Goal: Communication & Community: Share content

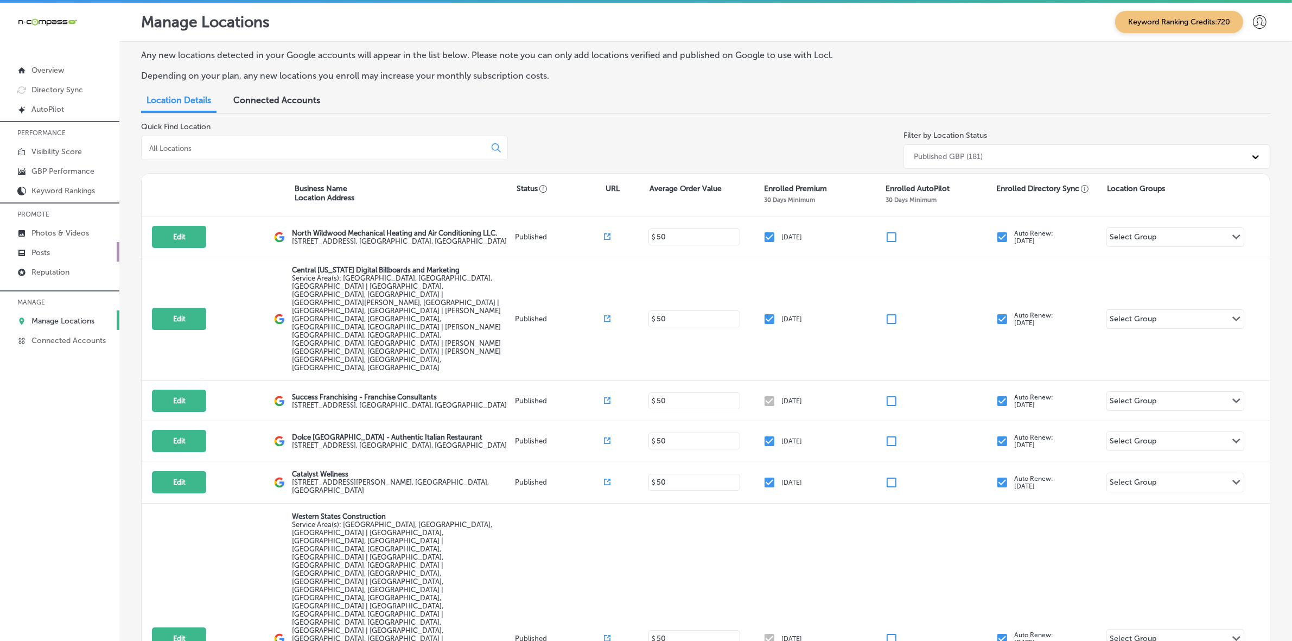
click at [66, 253] on link "Posts" at bounding box center [59, 252] width 119 height 20
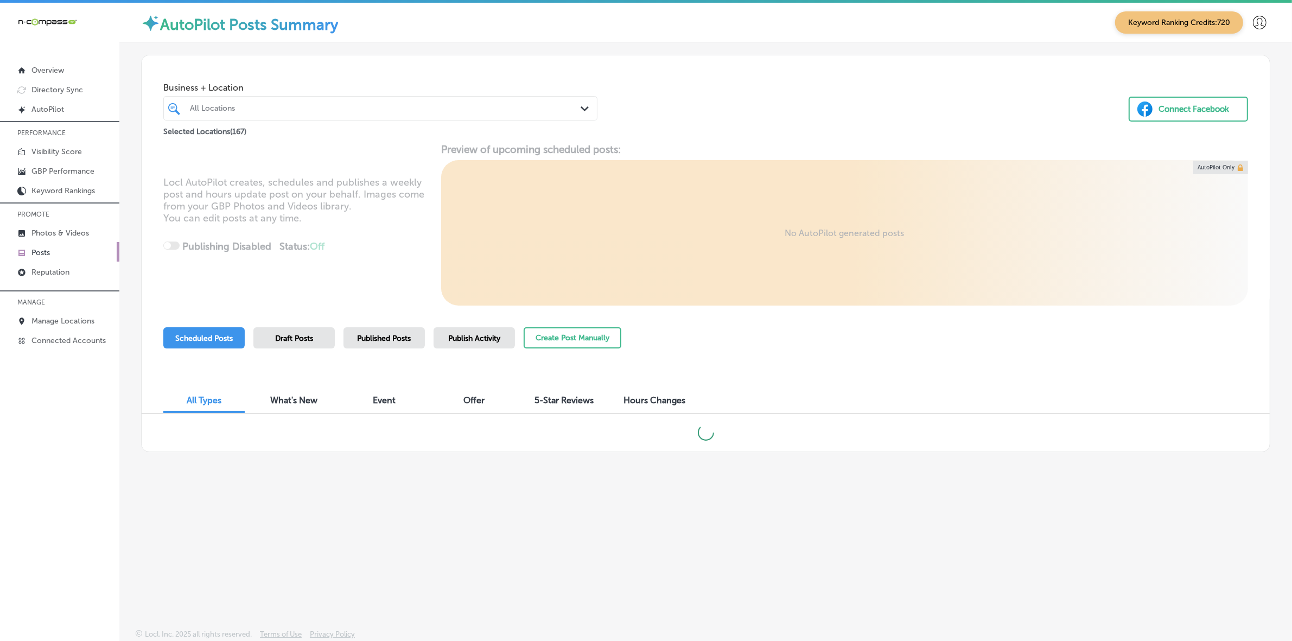
click at [351, 109] on div "All Locations" at bounding box center [386, 108] width 392 height 9
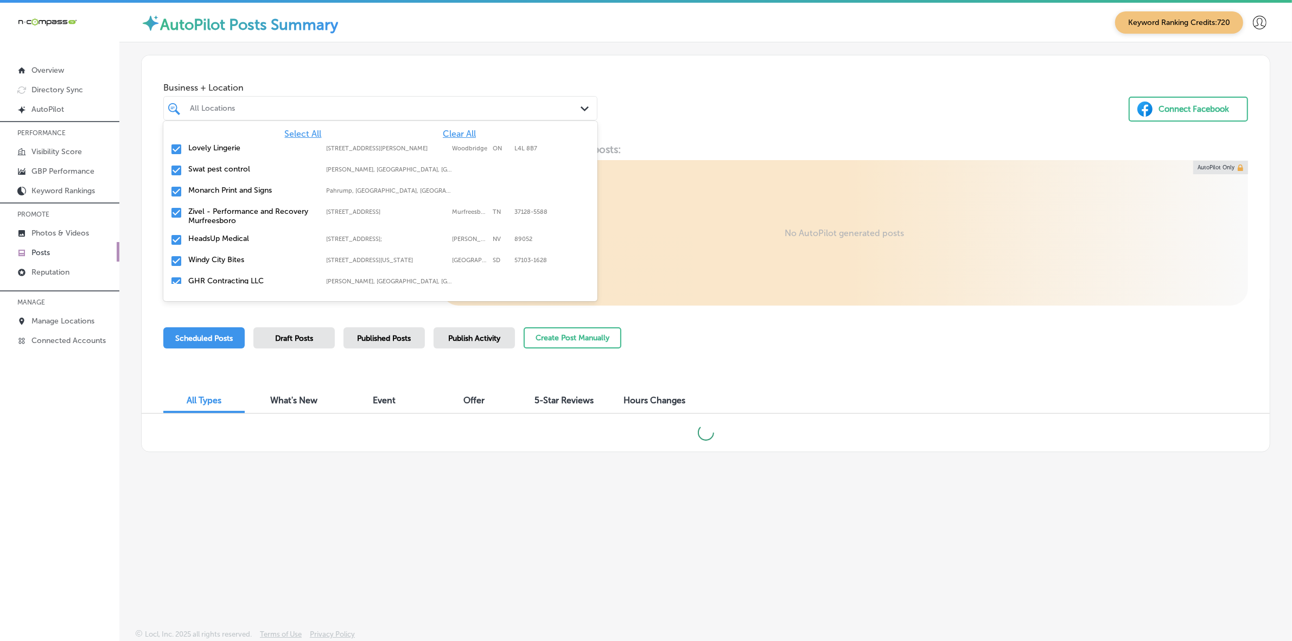
click at [443, 135] on span "Clear All" at bounding box center [459, 134] width 33 height 10
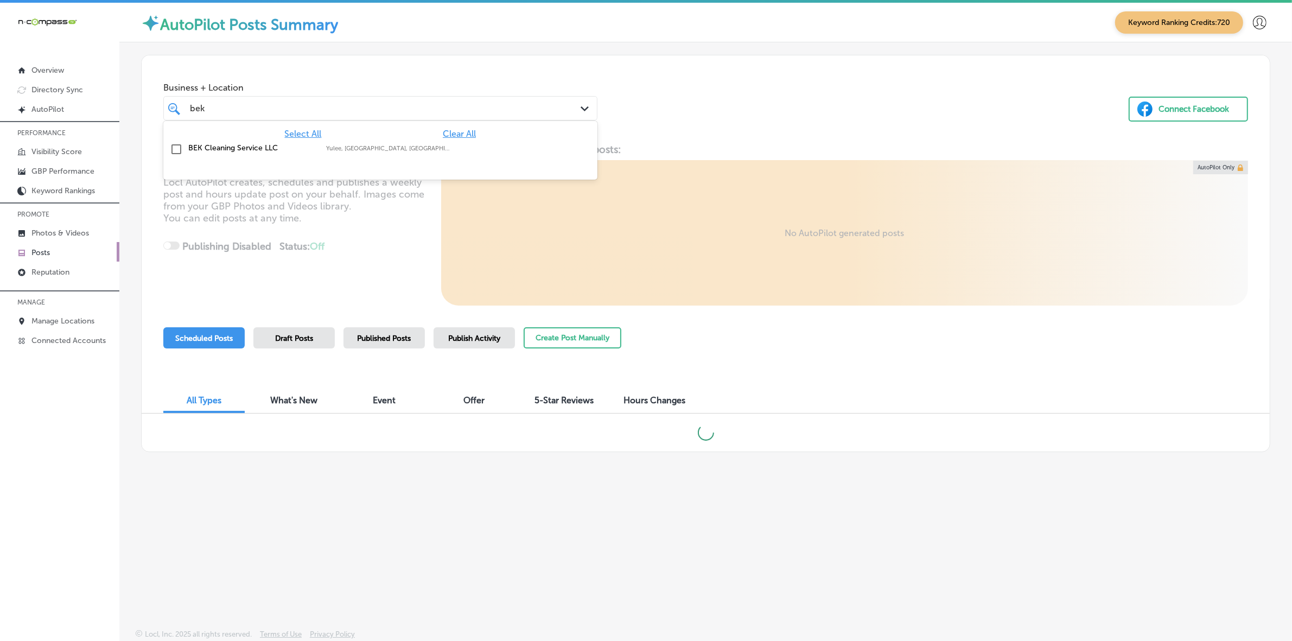
click at [408, 147] on label "Yulee, [GEOGRAPHIC_DATA], [GEOGRAPHIC_DATA] | [PERSON_NAME], [GEOGRAPHIC_DATA],…" at bounding box center [389, 148] width 127 height 7
click at [586, 118] on div "[PERSON_NAME] Path Created with Sketch." at bounding box center [380, 108] width 434 height 24
type input "bek"
click at [718, 110] on div "Business + Location 0 results available for search term bek. Select is focused …" at bounding box center [706, 96] width 1128 height 82
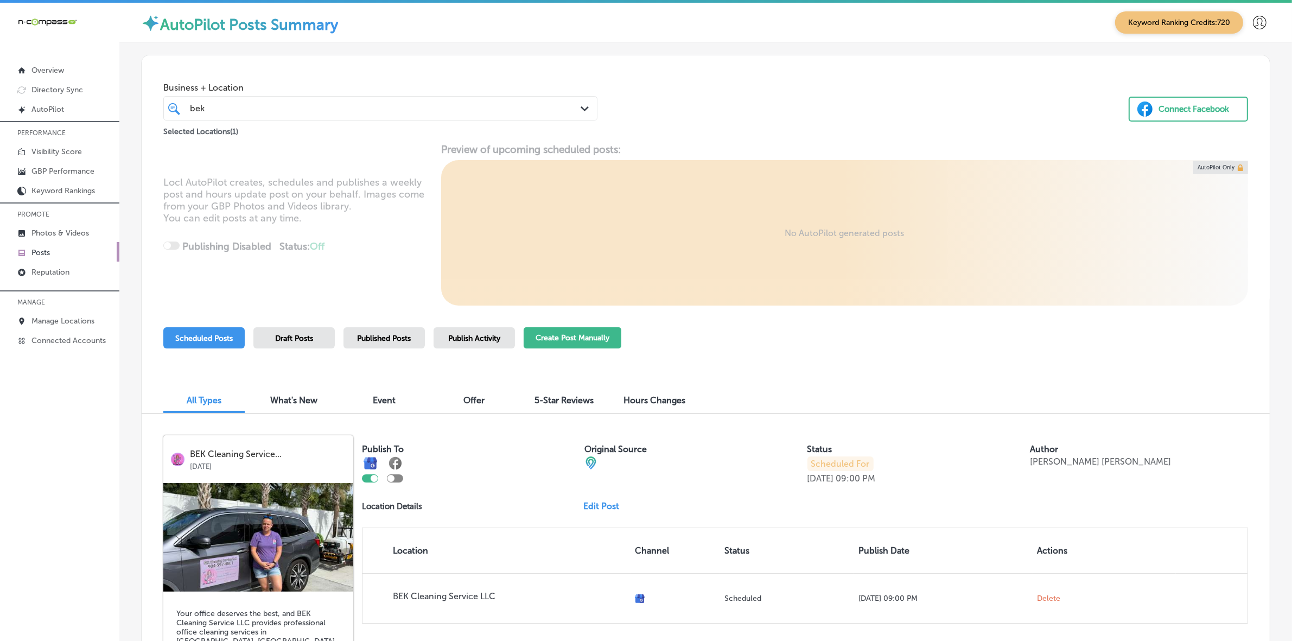
click at [589, 340] on button "Create Post Manually" at bounding box center [573, 337] width 98 height 21
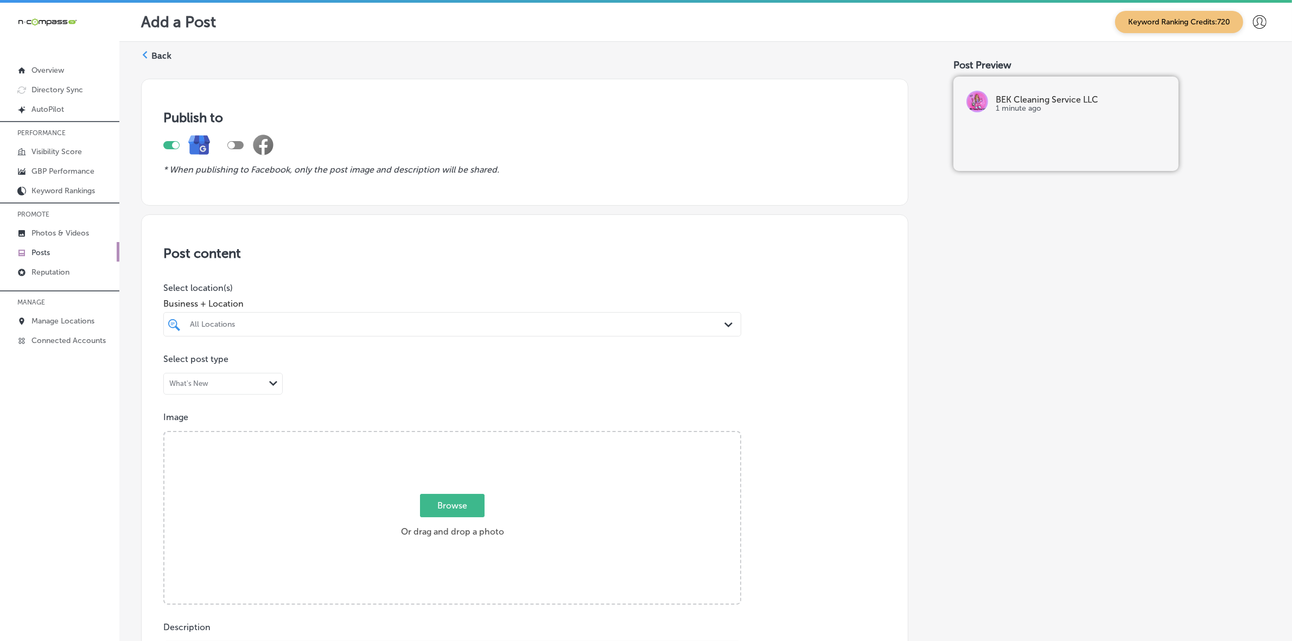
click at [468, 327] on div "All Locations" at bounding box center [458, 324] width 536 height 9
click at [450, 361] on label "Yulee, [GEOGRAPHIC_DATA], [GEOGRAPHIC_DATA] | [PERSON_NAME], [GEOGRAPHIC_DATA],…" at bounding box center [455, 364] width 170 height 7
type input "bek"
click at [823, 389] on div "Post content Select location(s) Business + Location option focused, 2 of 168. 2…" at bounding box center [524, 557] width 767 height 687
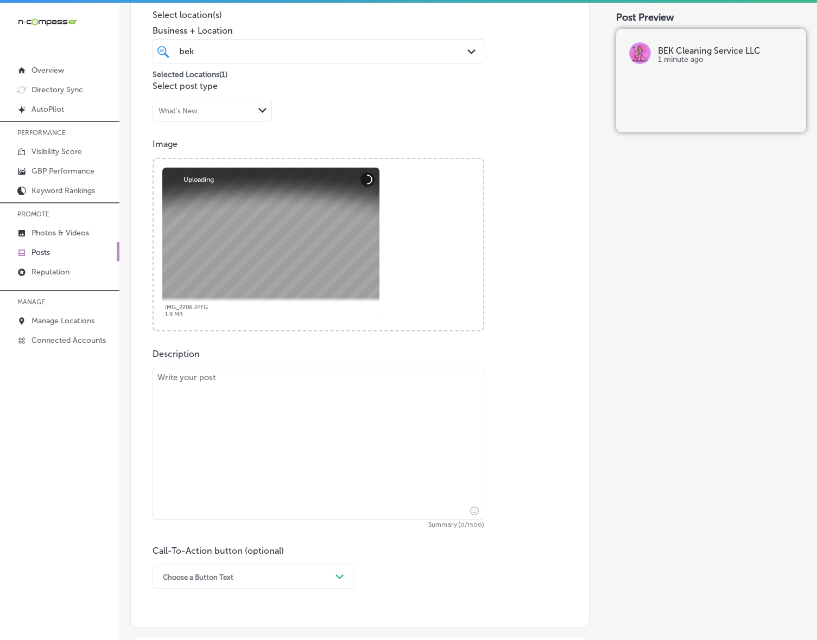
scroll to position [339, 0]
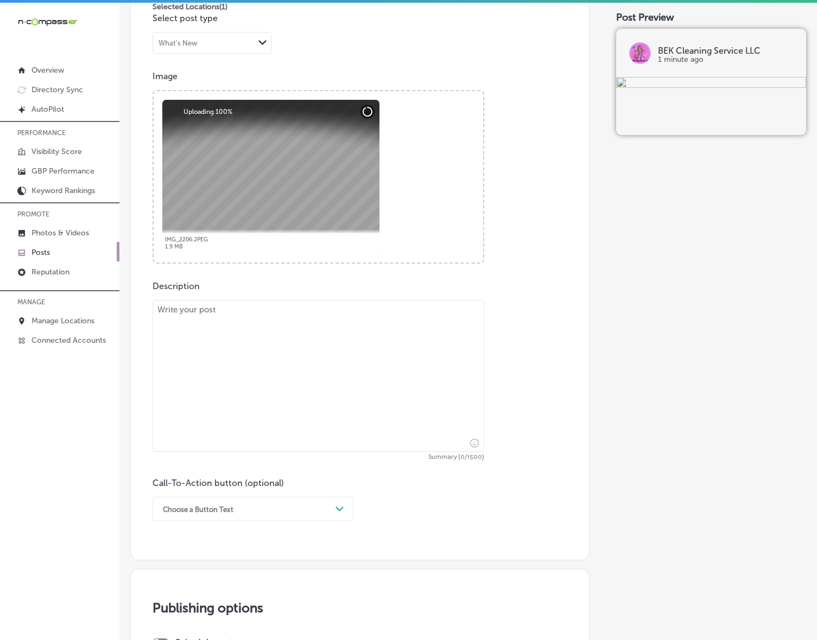
click at [272, 368] on textarea at bounding box center [318, 376] width 332 height 152
type textarea "v"
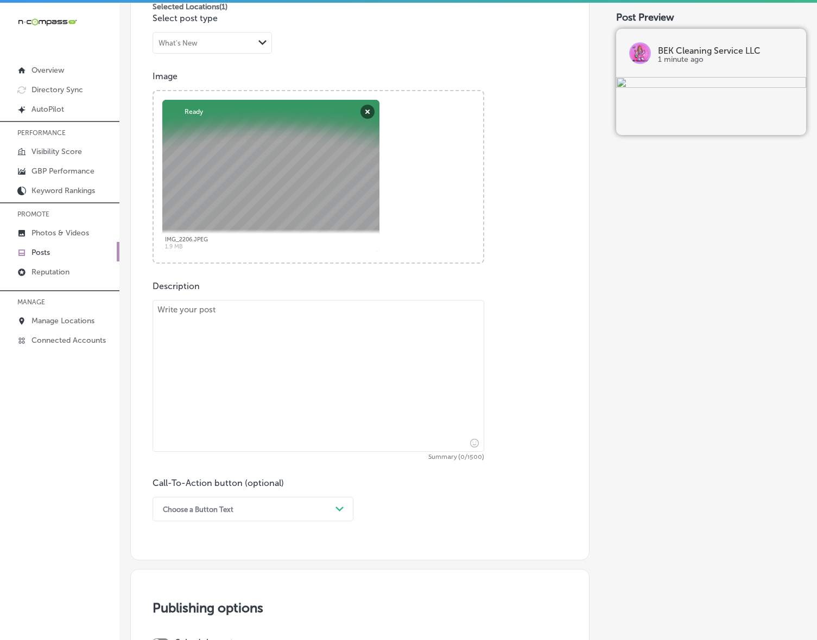
paste textarea "BEK Cleaning Service LLC offers routine maintenance cleaning for homes througho…"
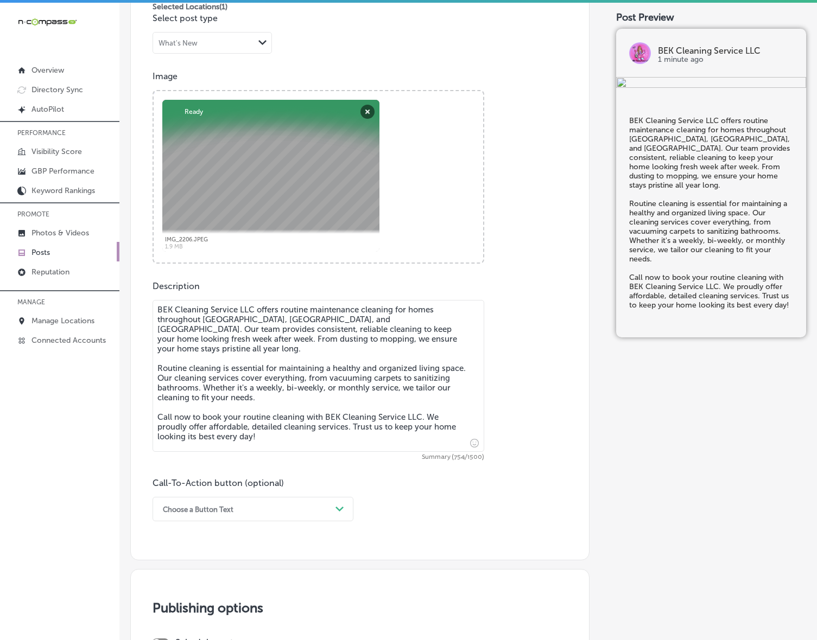
type textarea "BEK Cleaning Service LLC offers routine maintenance cleaning for homes througho…"
click at [345, 503] on div "Choose a Button Text Path Created with Sketch." at bounding box center [252, 509] width 201 height 24
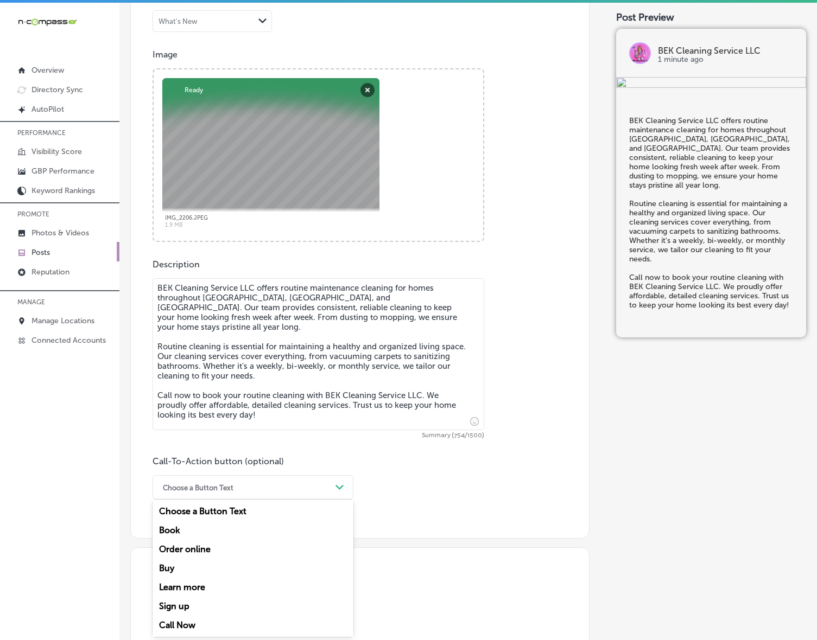
drag, startPoint x: 199, startPoint y: 624, endPoint x: 210, endPoint y: 595, distance: 30.9
click at [198, 624] on div "Call Now" at bounding box center [252, 625] width 201 height 19
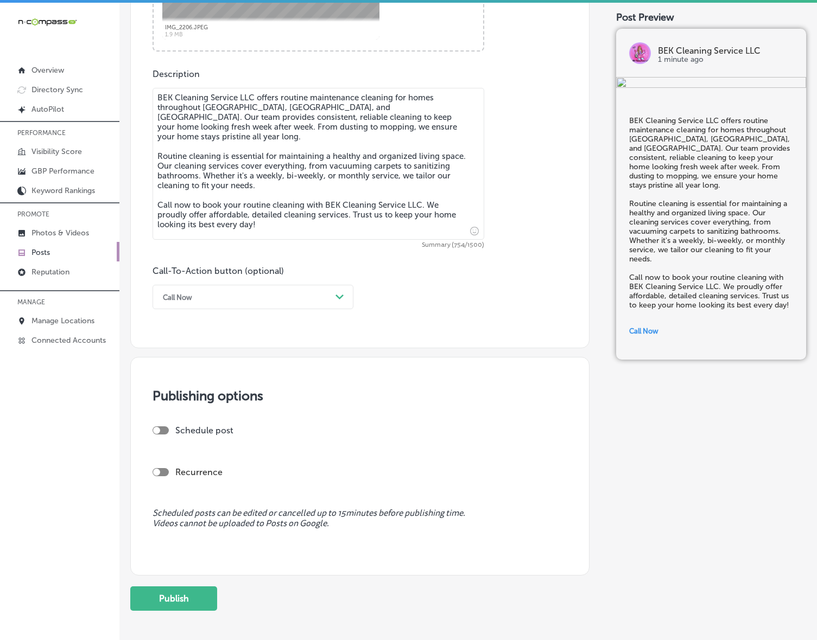
scroll to position [601, 0]
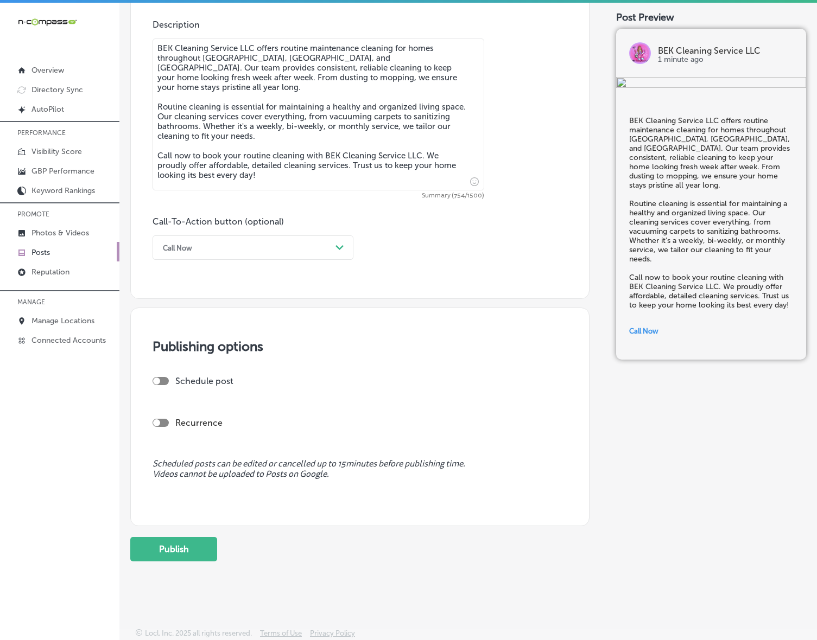
click at [161, 379] on div at bounding box center [160, 381] width 16 height 8
checkbox input "true"
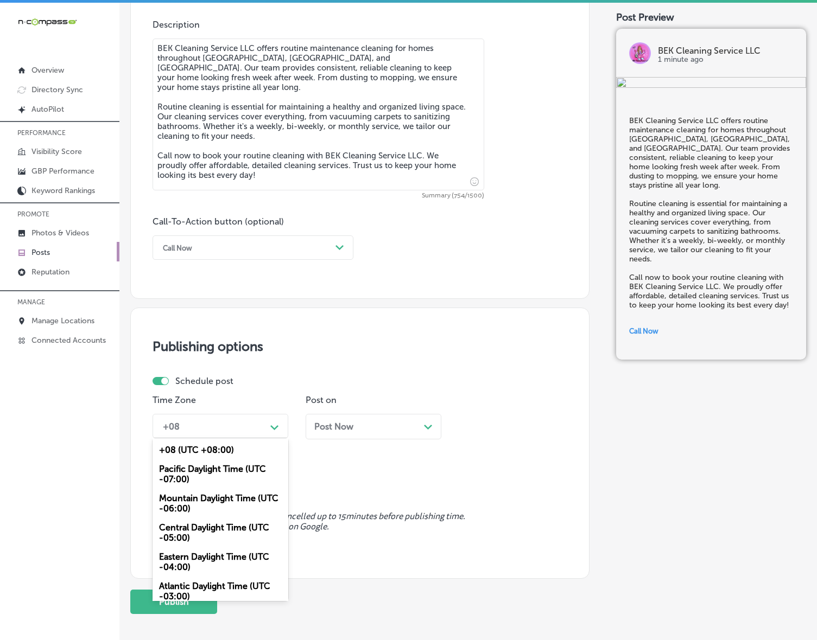
click at [236, 428] on div "+08" at bounding box center [211, 426] width 109 height 19
click at [251, 493] on div "Mountain Daylight Time (UTC -06:00)" at bounding box center [220, 503] width 136 height 29
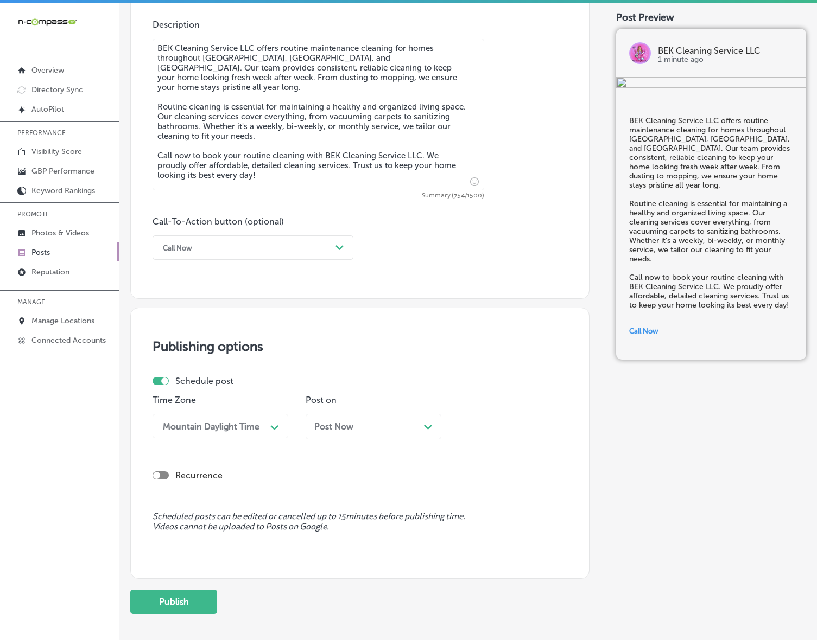
click at [367, 421] on div "Post Now Path Created with Sketch." at bounding box center [374, 427] width 136 height 26
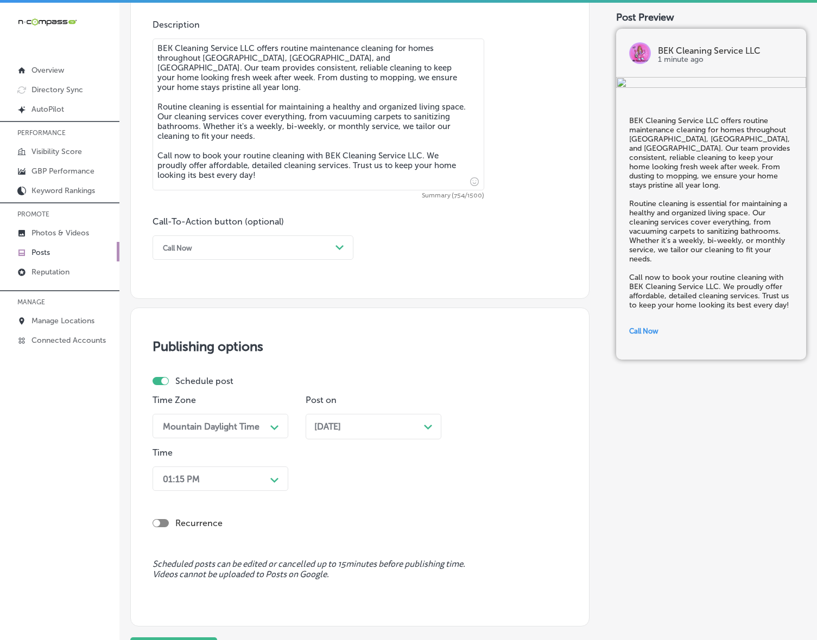
click at [288, 467] on div "Time Zone Mountain Daylight Time Path Created with Sketch. Post on [DATE] Path …" at bounding box center [355, 445] width 406 height 100
click at [278, 473] on div "01:15 PM Path Created with Sketch." at bounding box center [220, 479] width 136 height 24
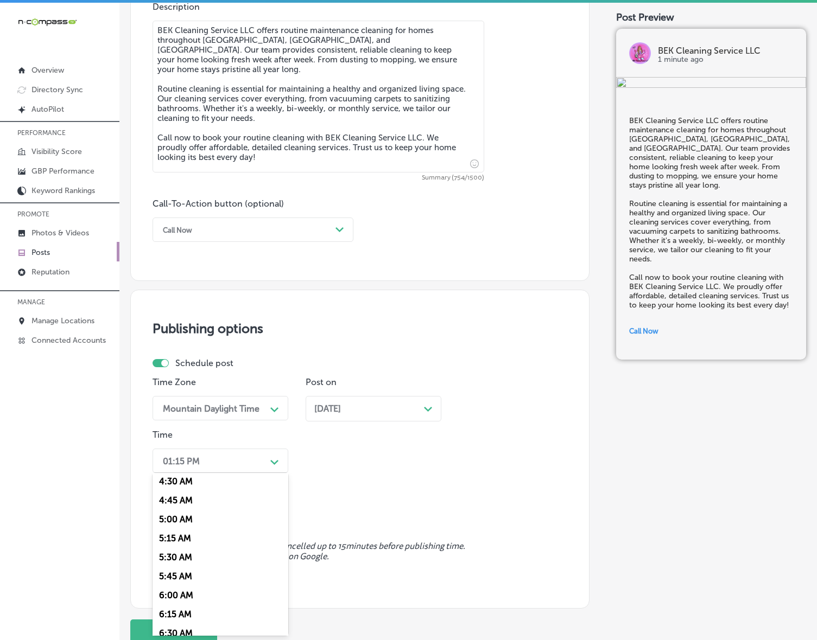
scroll to position [407, 0]
click at [164, 608] on div "7:00 AM" at bounding box center [220, 609] width 136 height 19
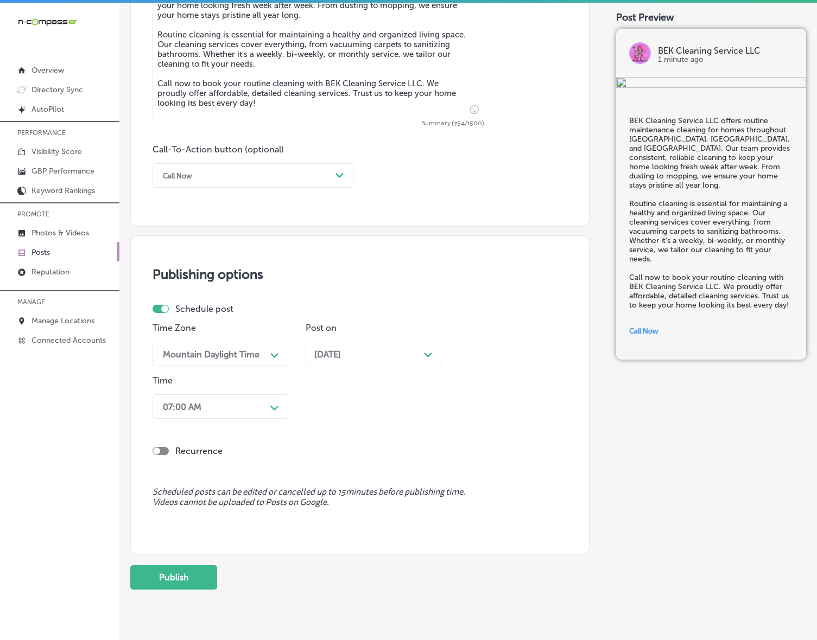
scroll to position [701, 0]
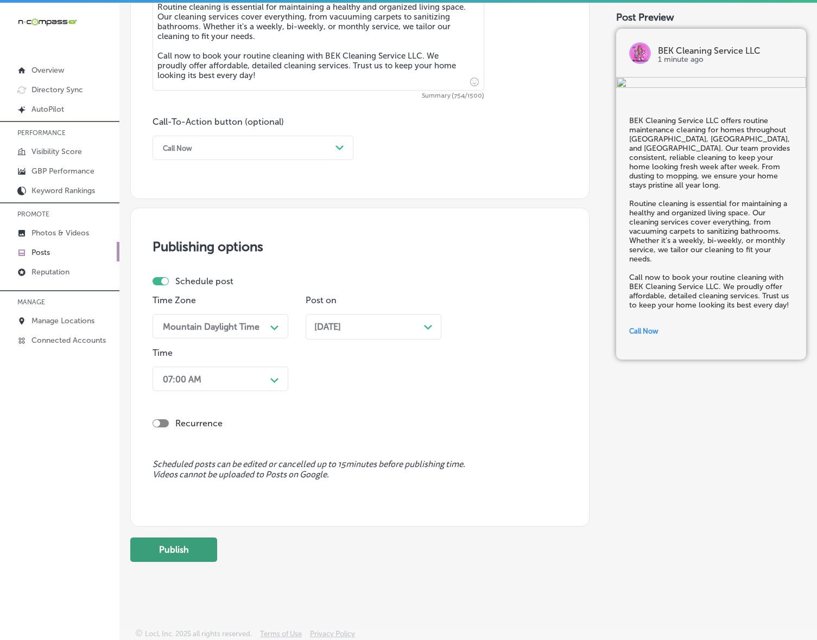
click at [183, 559] on button "Publish" at bounding box center [173, 550] width 87 height 24
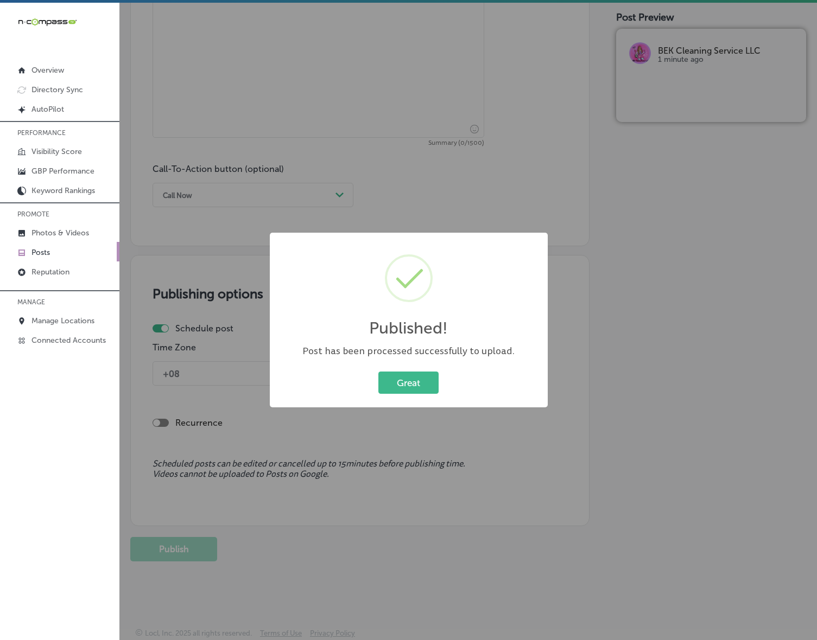
scroll to position [653, 0]
click at [424, 386] on button "Great" at bounding box center [408, 383] width 60 height 22
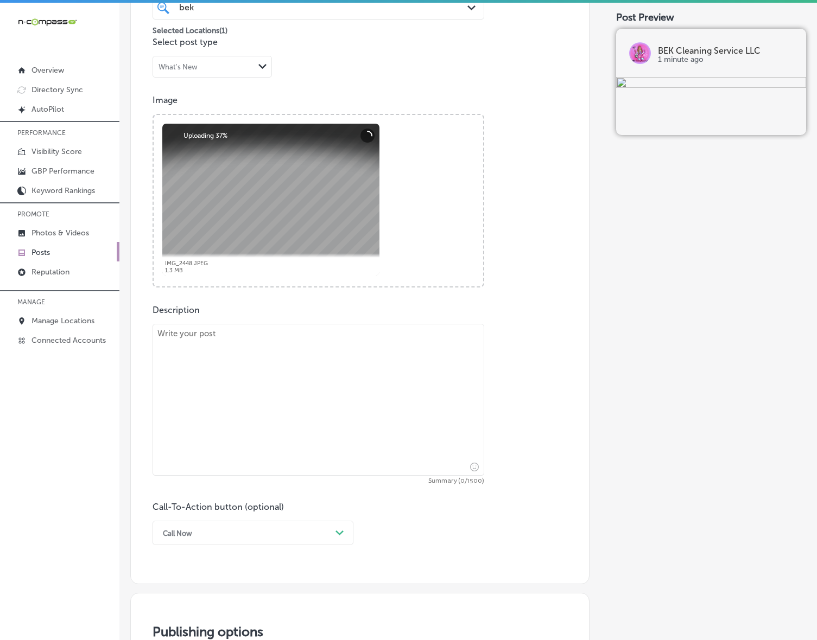
scroll to position [381, 0]
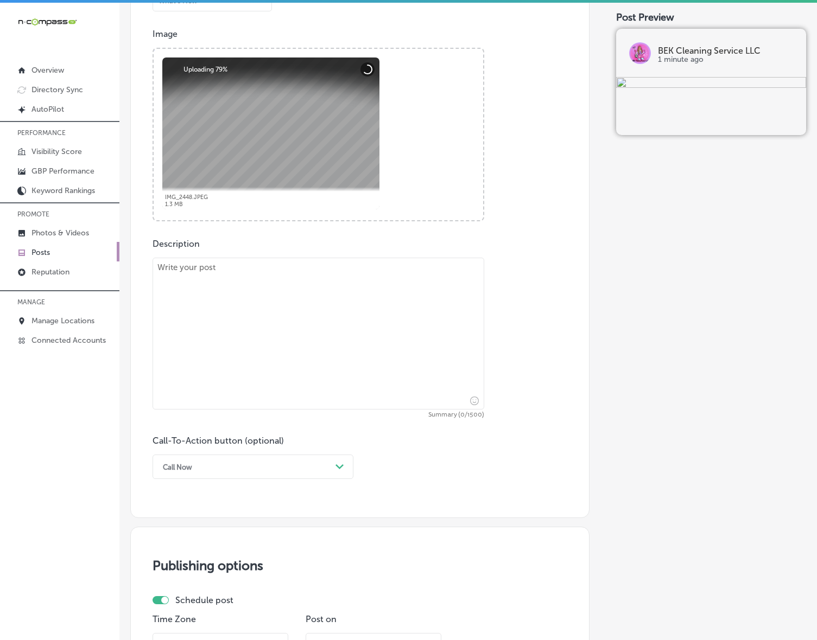
click at [335, 335] on textarea at bounding box center [318, 334] width 332 height 152
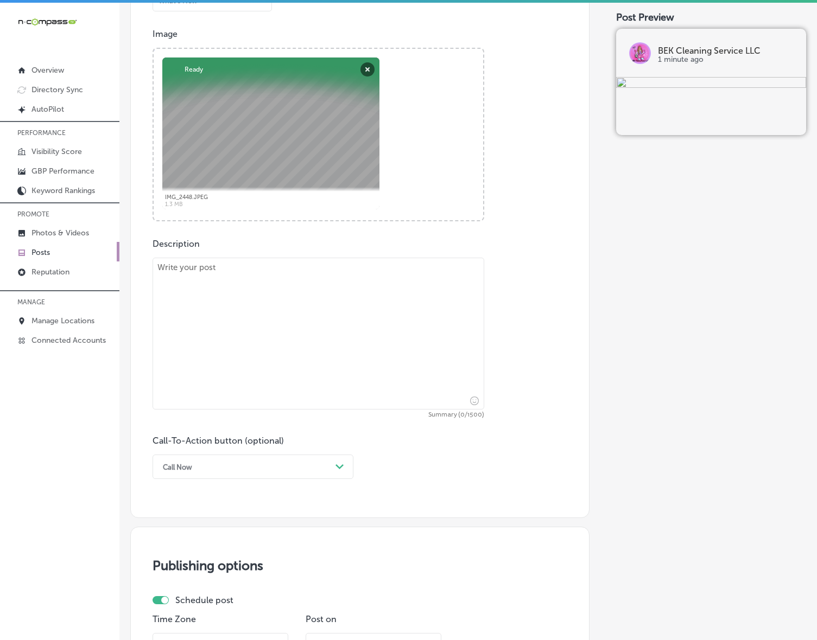
paste textarea "BEK Cleaning Service LLC offers driveway washing and pressure washing services …"
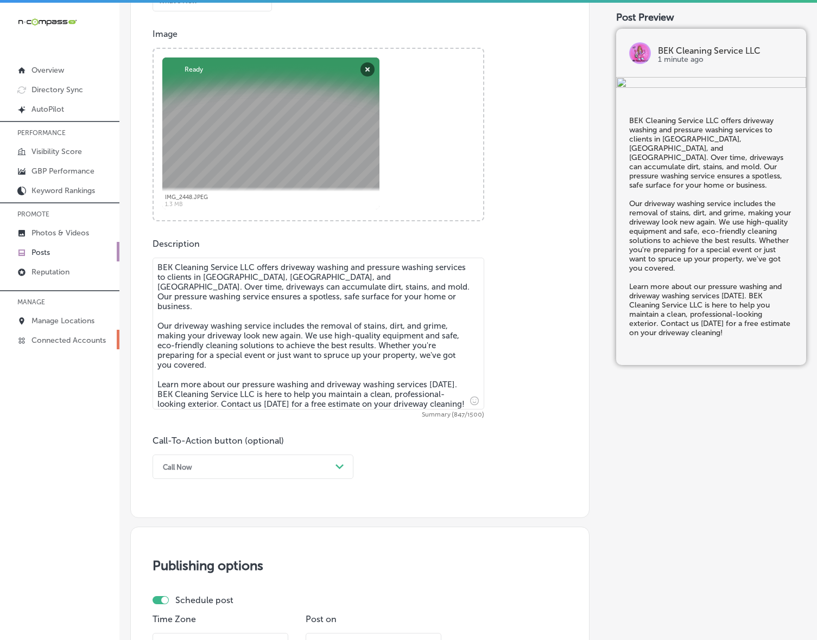
type textarea "BEK Cleaning Service LLC offers driveway washing and pressure washing services …"
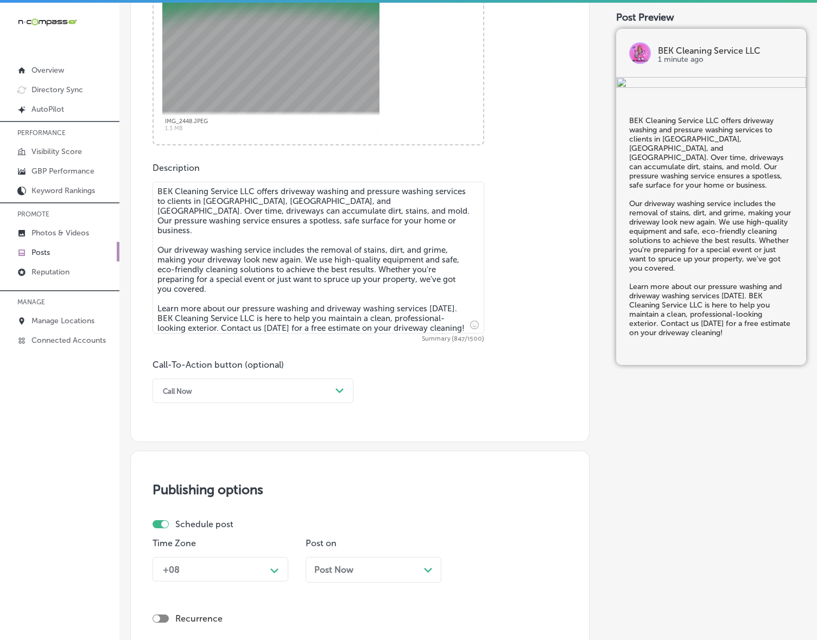
scroll to position [585, 0]
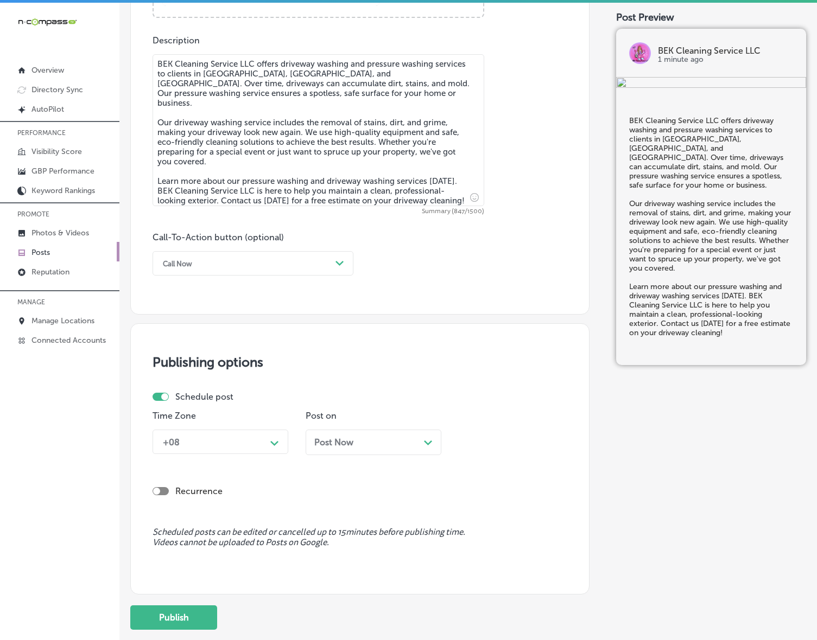
click at [334, 274] on div "Call Now Path Created with Sketch." at bounding box center [252, 263] width 201 height 24
click at [251, 359] on div "Learn more" at bounding box center [252, 363] width 201 height 19
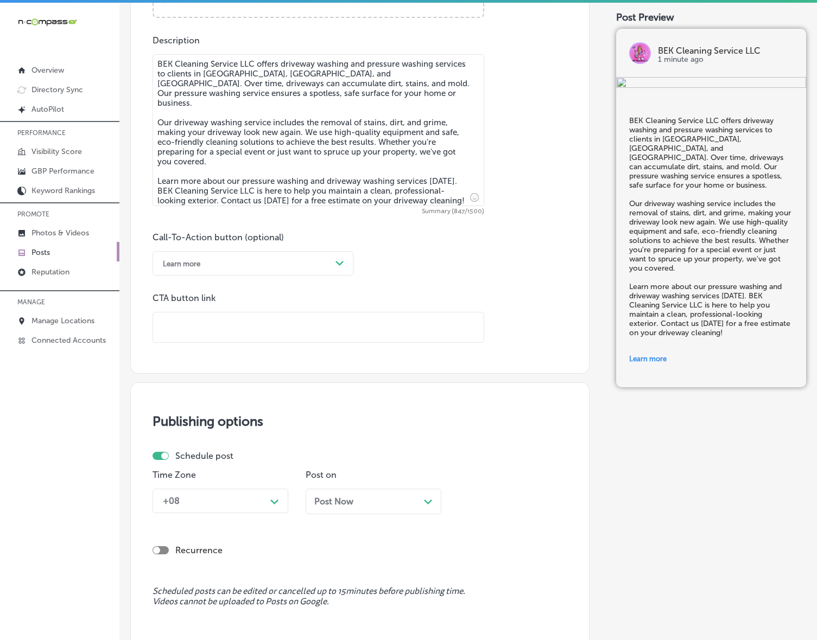
click at [267, 326] on input "text" at bounding box center [318, 328] width 330 height 30
paste input "[URL][DOMAIN_NAME]"
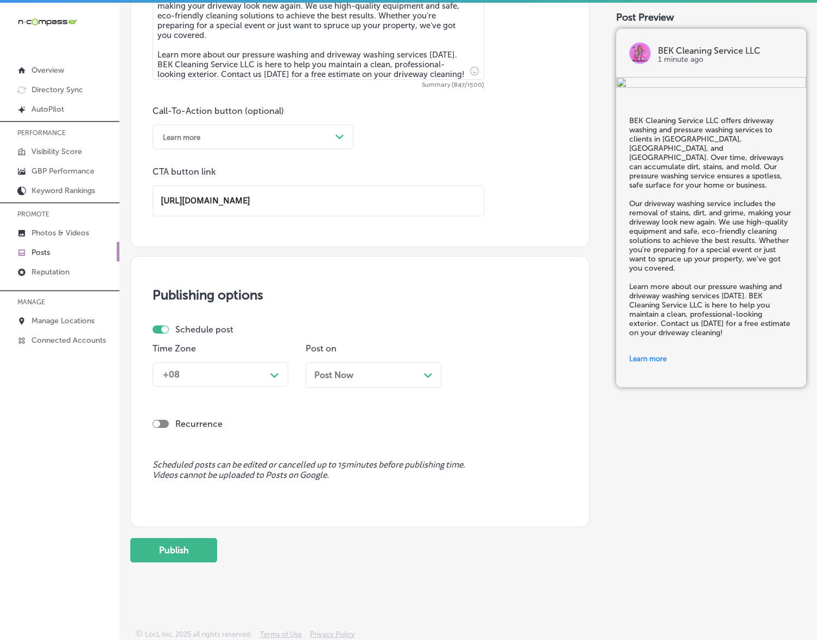
scroll to position [712, 0]
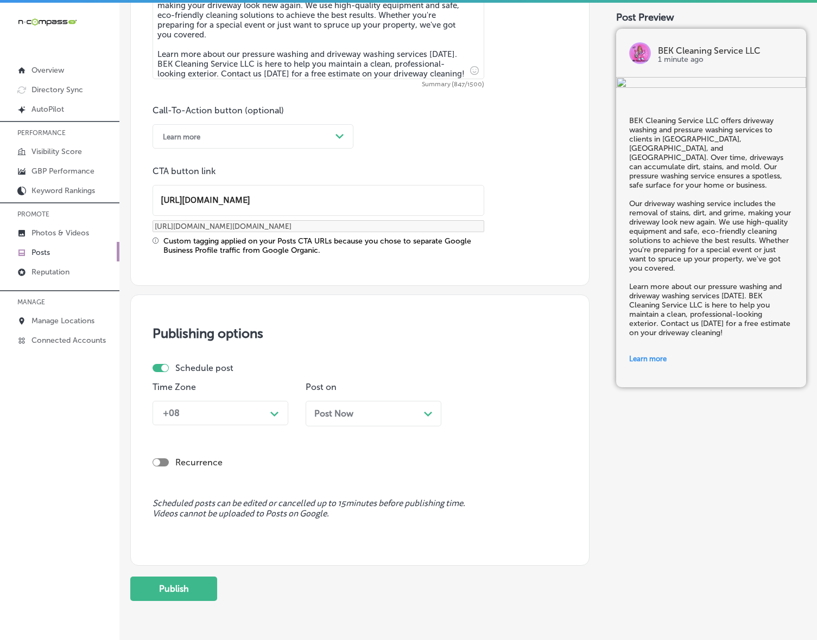
type input "[URL][DOMAIN_NAME]"
click at [279, 373] on div "Schedule post Time Zone +08 Path Created with Sketch. Post on Post Now Path Cre…" at bounding box center [355, 399] width 406 height 72
click at [259, 415] on div "+08" at bounding box center [211, 413] width 109 height 19
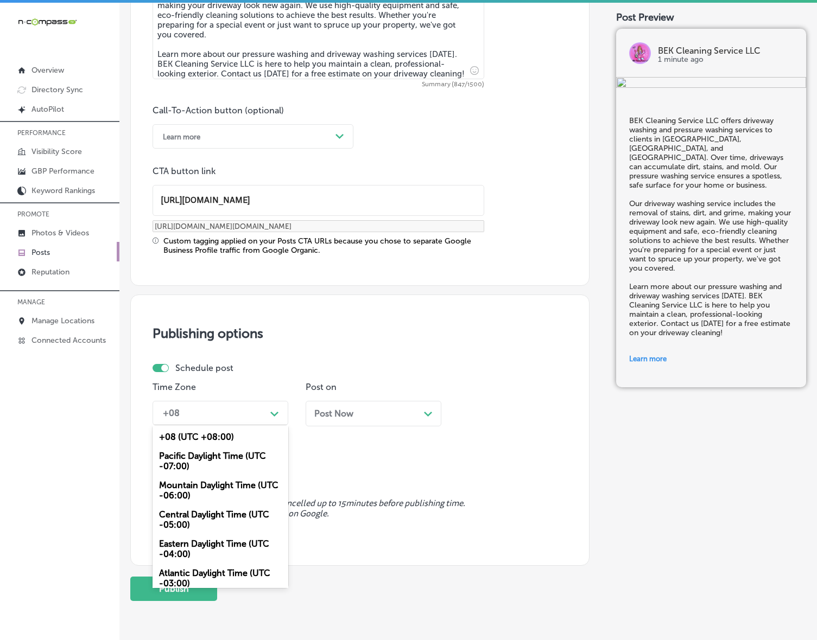
click at [246, 484] on div "Mountain Daylight Time (UTC -06:00)" at bounding box center [220, 490] width 136 height 29
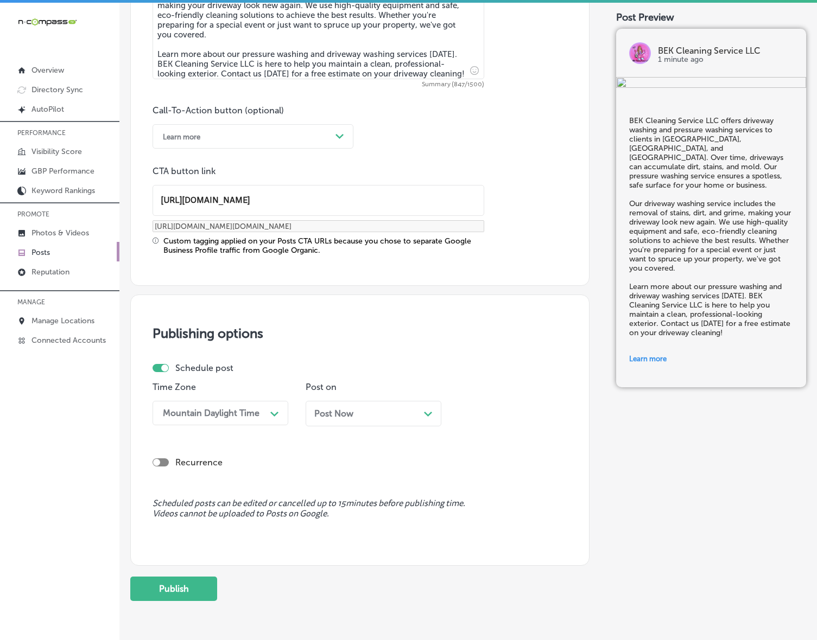
click at [339, 412] on span "Post Now" at bounding box center [333, 414] width 39 height 10
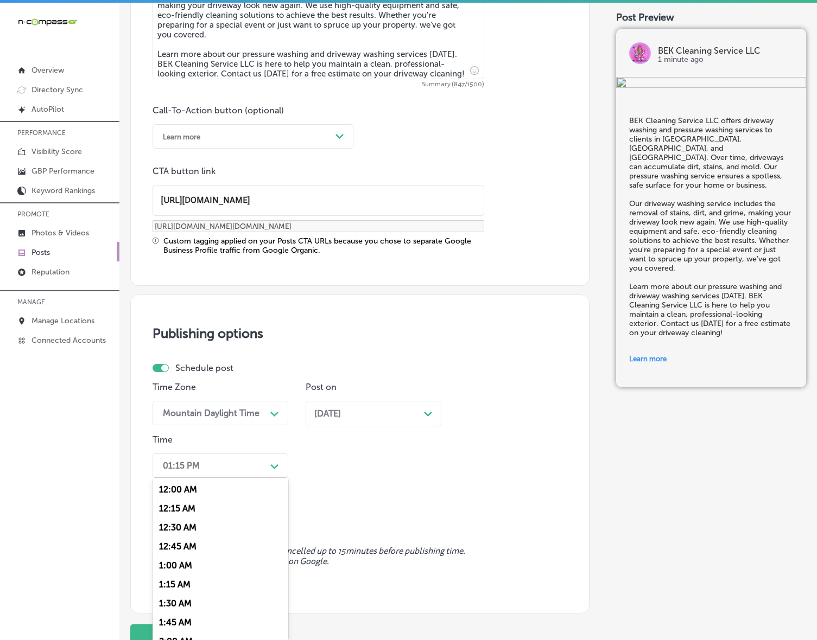
click at [269, 465] on div "Path Created with Sketch." at bounding box center [274, 465] width 17 height 17
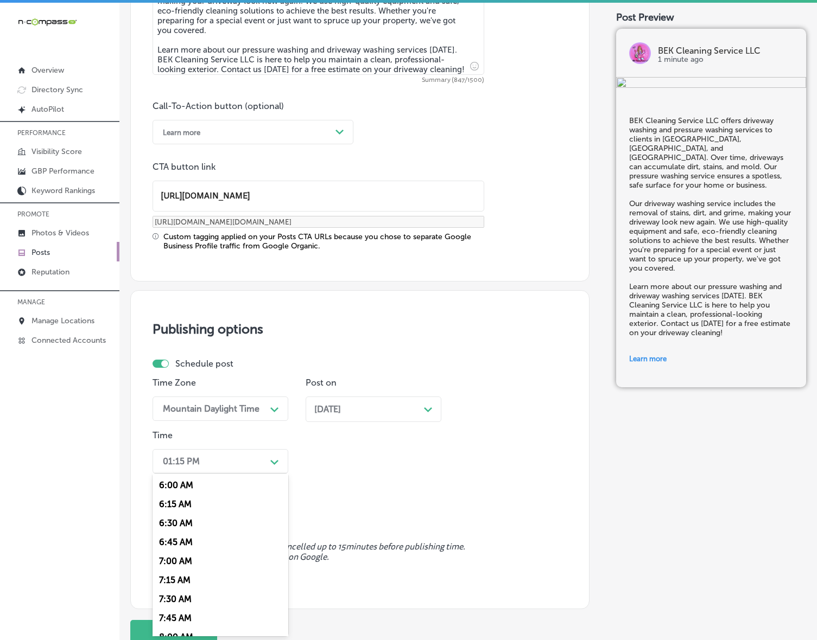
scroll to position [475, 0]
click at [189, 533] on div "7:00 AM" at bounding box center [220, 542] width 136 height 19
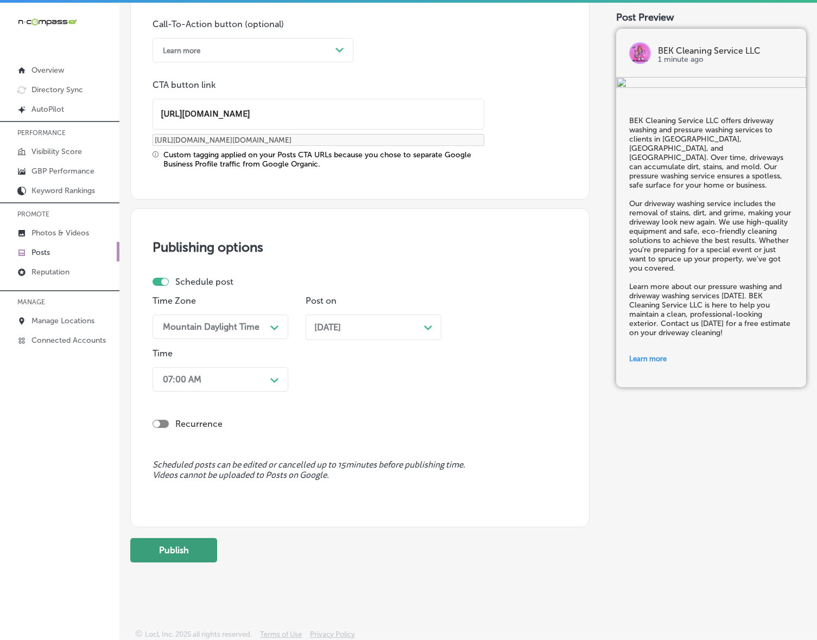
scroll to position [799, 0]
click at [177, 549] on button "Publish" at bounding box center [173, 550] width 87 height 24
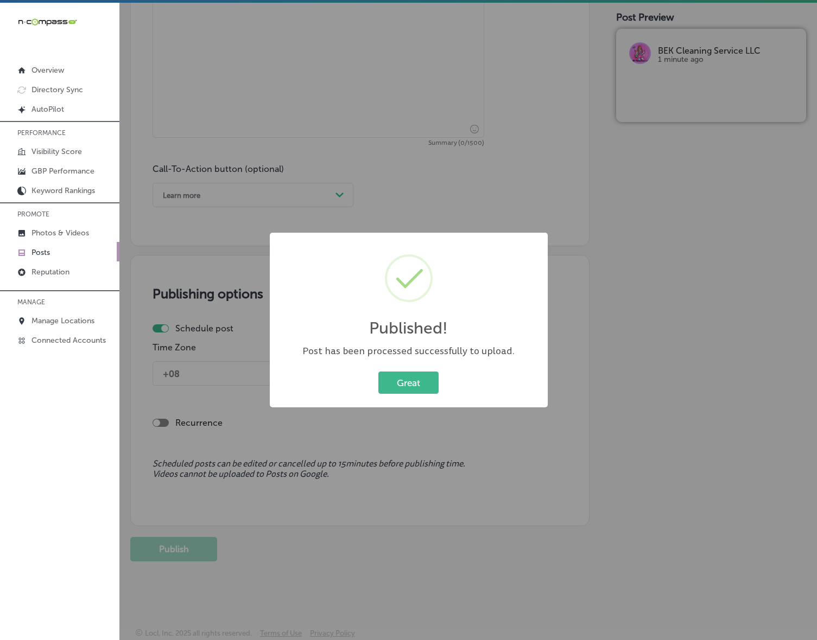
scroll to position [653, 0]
click at [411, 373] on button "Great" at bounding box center [408, 383] width 60 height 22
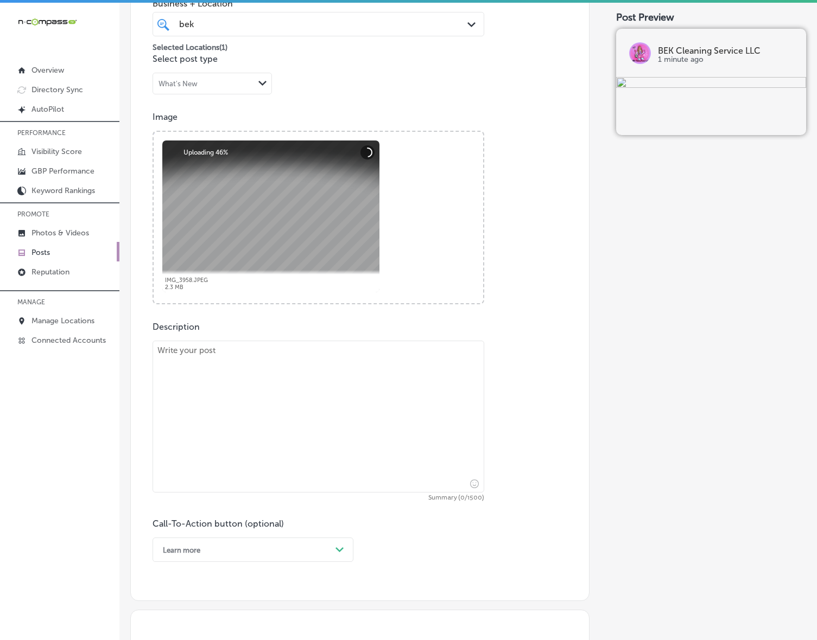
scroll to position [449, 0]
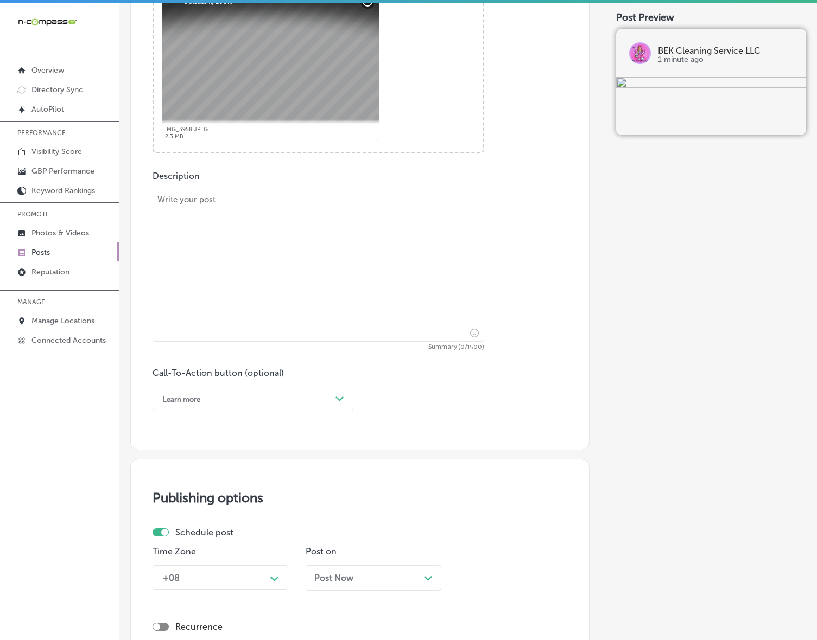
click at [346, 249] on textarea at bounding box center [318, 266] width 332 height 152
paste textarea "Is your roof looking a little worse for wear? BEK Cleaning Service LLC offers s…"
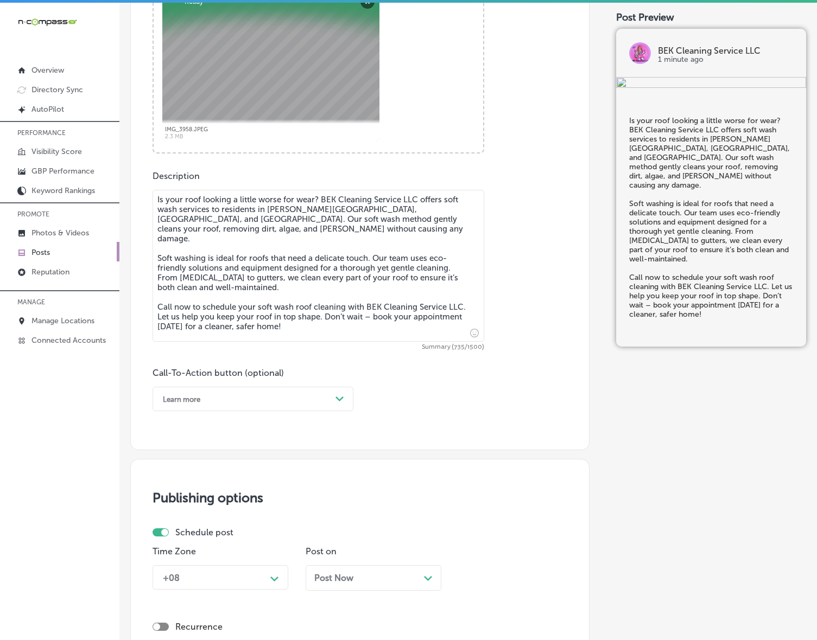
type textarea "Is your roof looking a little worse for wear? BEK Cleaning Service LLC offers s…"
click at [342, 397] on polygon at bounding box center [339, 399] width 8 height 5
click at [207, 532] on div "Call Now" at bounding box center [252, 536] width 201 height 19
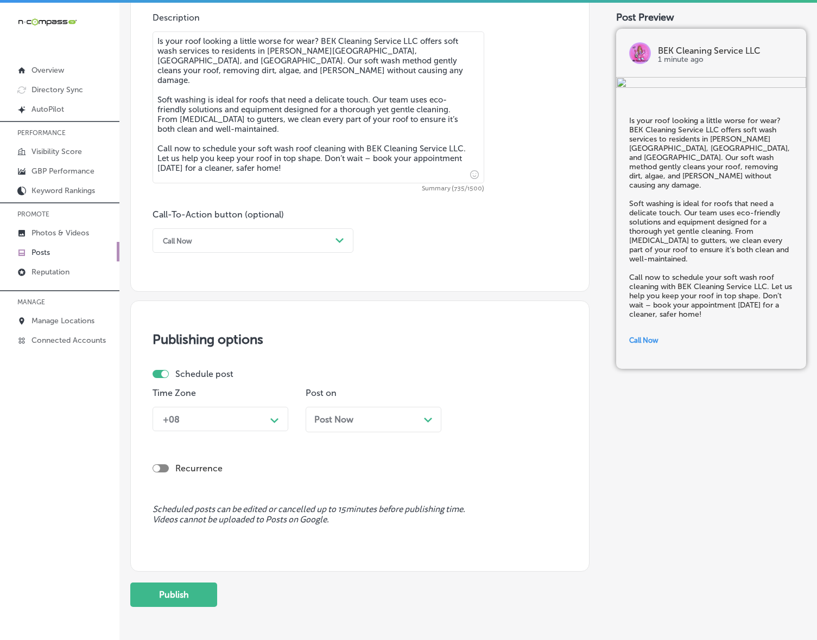
scroll to position [653, 0]
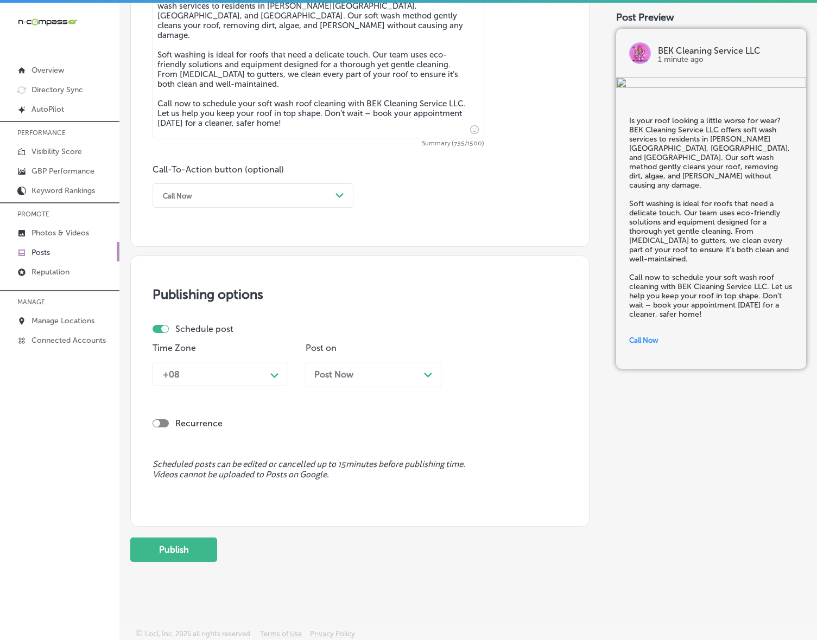
click at [267, 375] on div "Path Created with Sketch." at bounding box center [274, 374] width 17 height 17
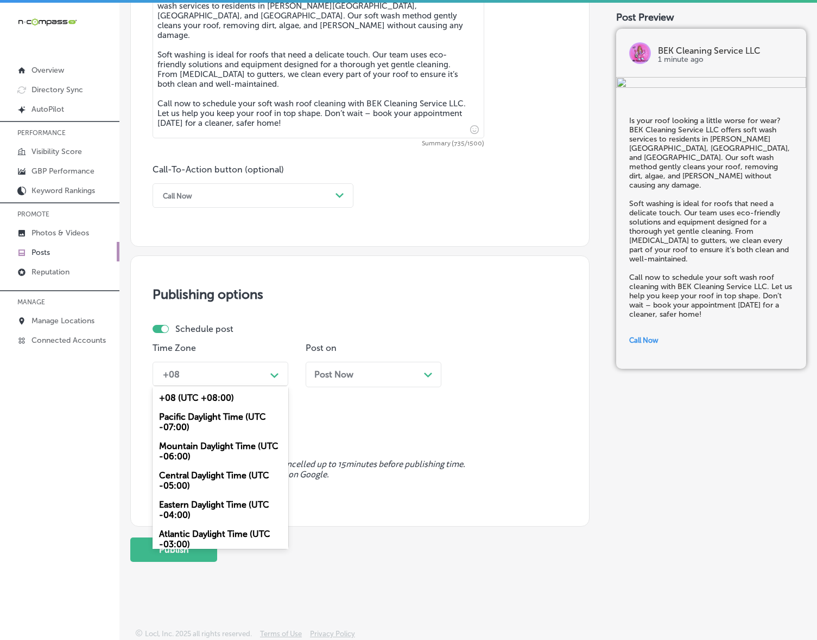
click at [231, 449] on div "Mountain Daylight Time (UTC -06:00)" at bounding box center [220, 451] width 136 height 29
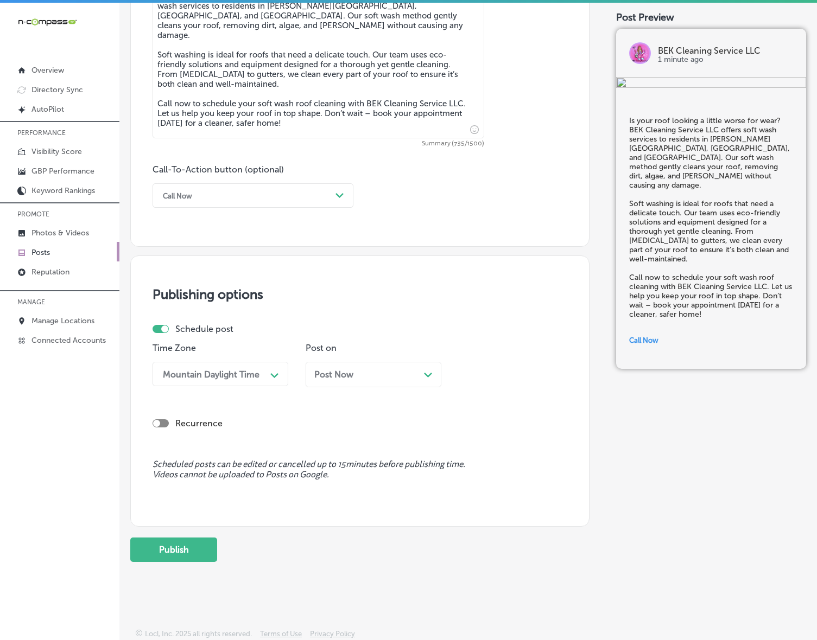
click at [355, 370] on div "Post Now Path Created with Sketch." at bounding box center [373, 375] width 118 height 10
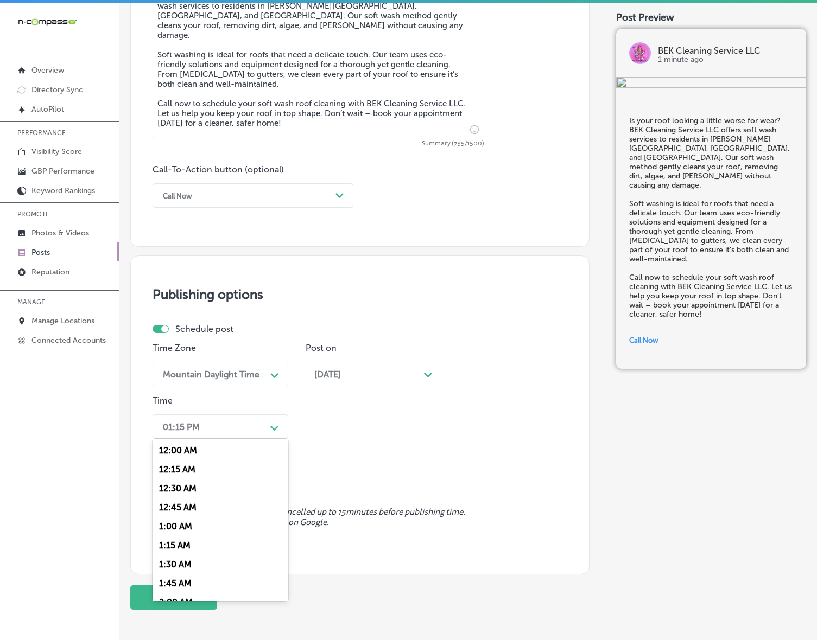
click at [272, 423] on div "Path Created with Sketch." at bounding box center [274, 427] width 9 height 9
click at [194, 500] on div "7:00 AM" at bounding box center [220, 507] width 136 height 19
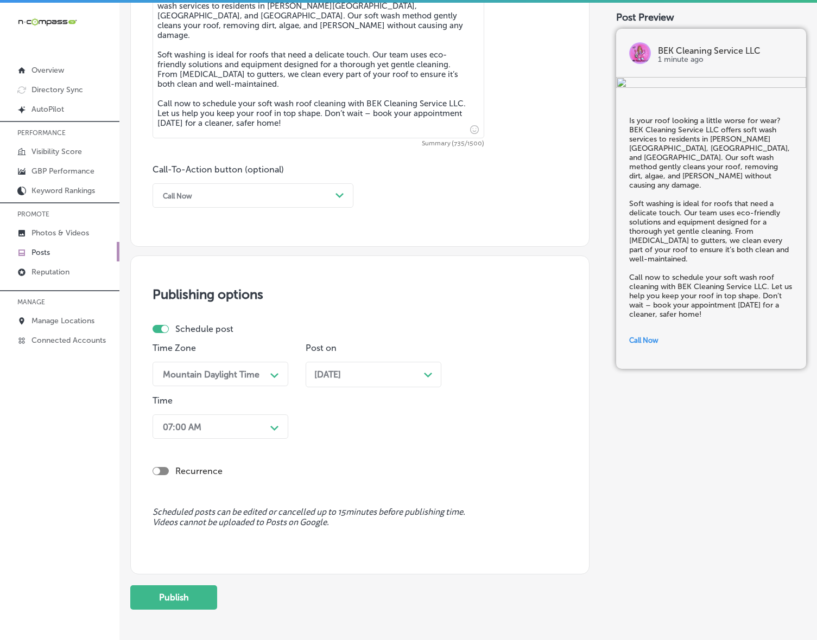
scroll to position [701, 0]
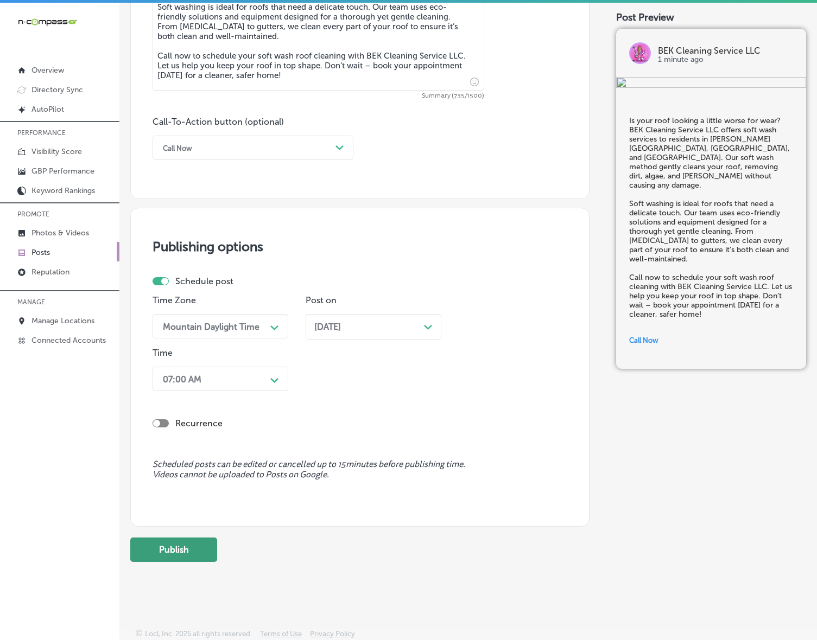
click at [183, 543] on button "Publish" at bounding box center [173, 550] width 87 height 24
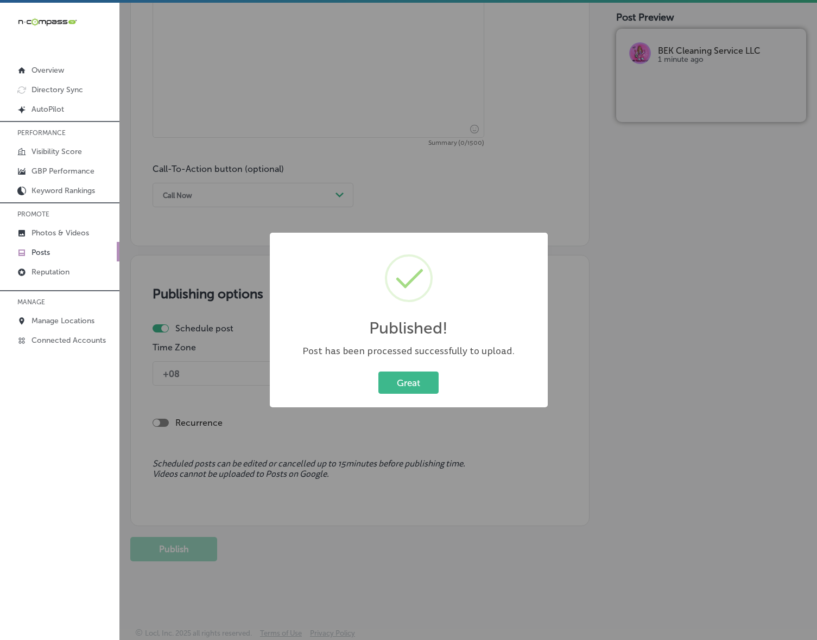
scroll to position [653, 0]
drag, startPoint x: 412, startPoint y: 384, endPoint x: 431, endPoint y: 387, distance: 19.3
click at [411, 384] on button "Great" at bounding box center [408, 383] width 60 height 22
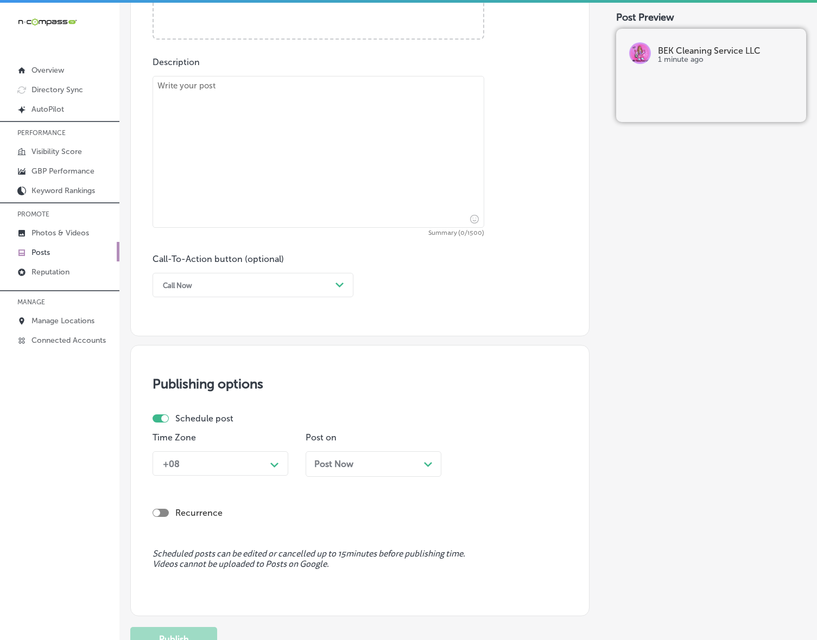
scroll to position [585, 0]
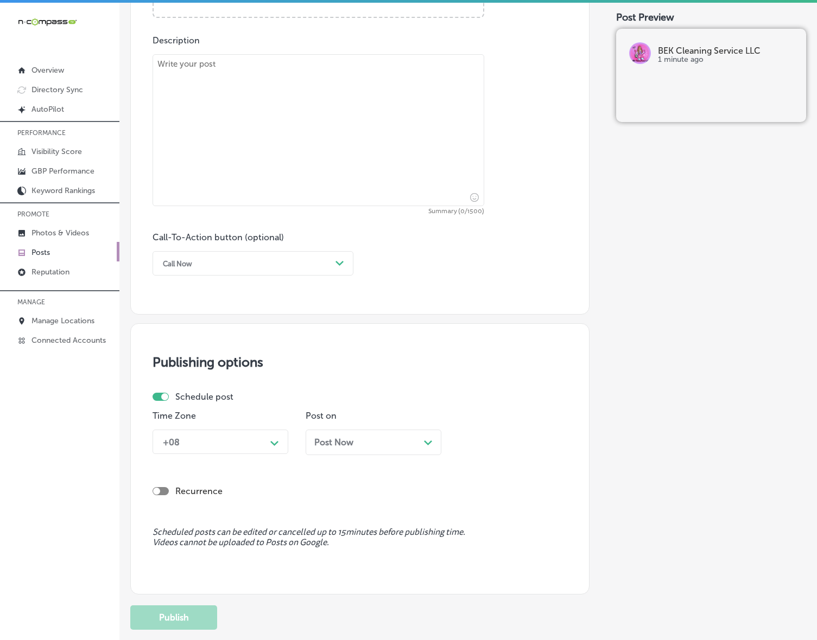
click at [264, 443] on div "+08" at bounding box center [211, 441] width 109 height 19
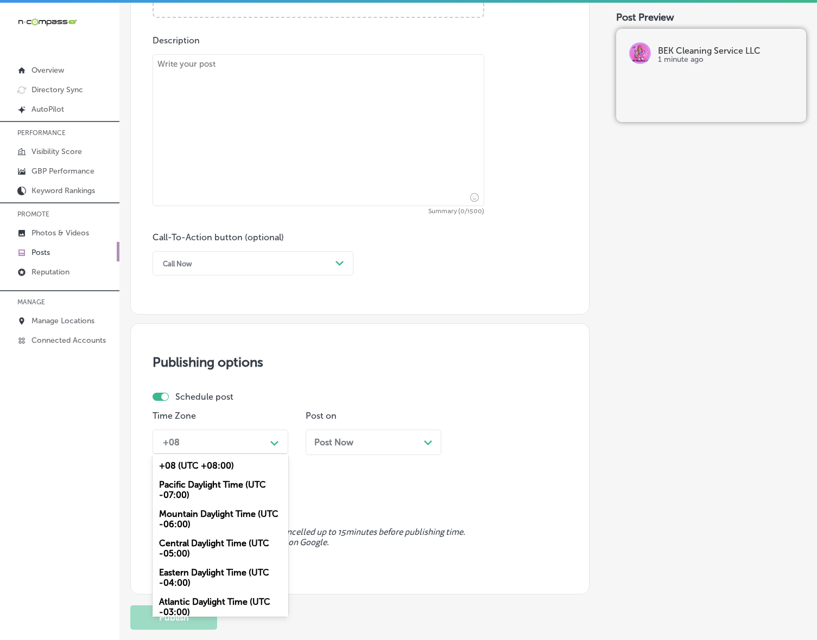
click at [373, 448] on div "Post Now Path Created with Sketch." at bounding box center [374, 443] width 136 height 26
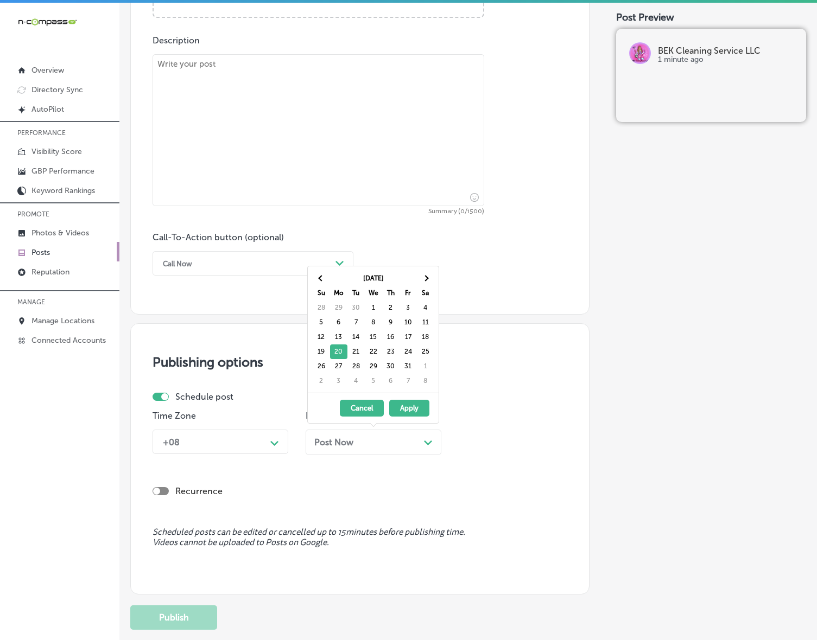
click at [618, 372] on div "Post Preview BEK Cleaning Service LLC 1 minute ago" at bounding box center [711, 56] width 190 height 1147
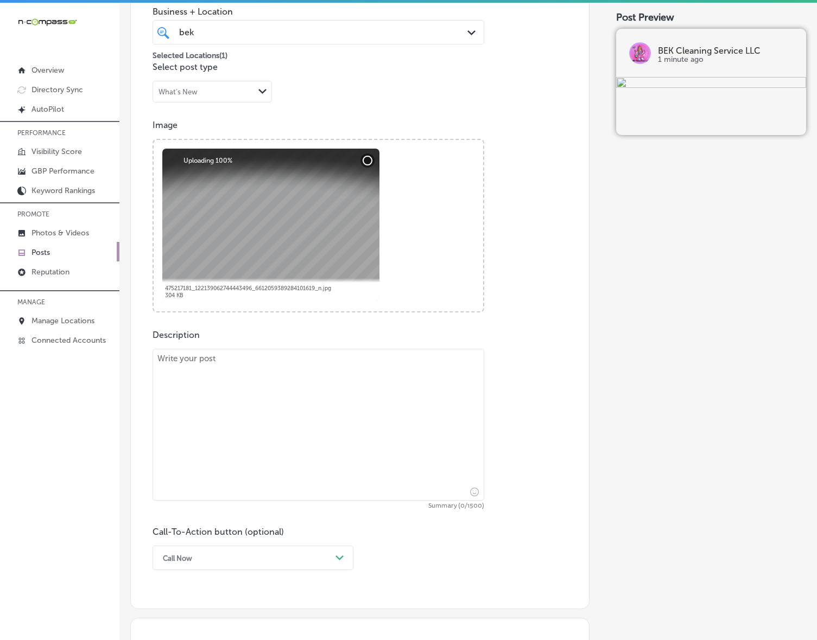
scroll to position [314, 0]
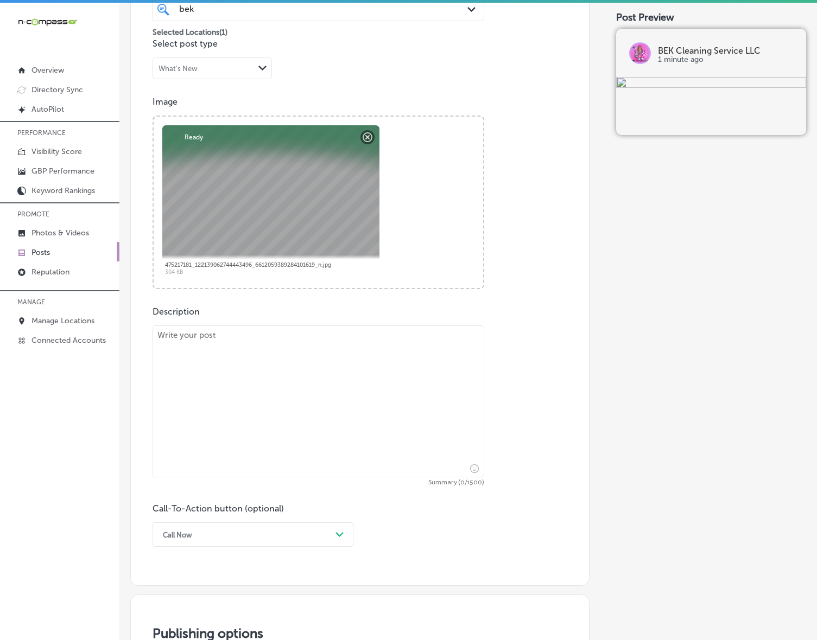
click at [223, 402] on textarea at bounding box center [318, 402] width 332 height 152
paste textarea "BEK Cleaning Service LLC provides office cleaning services to businesses in [GE…"
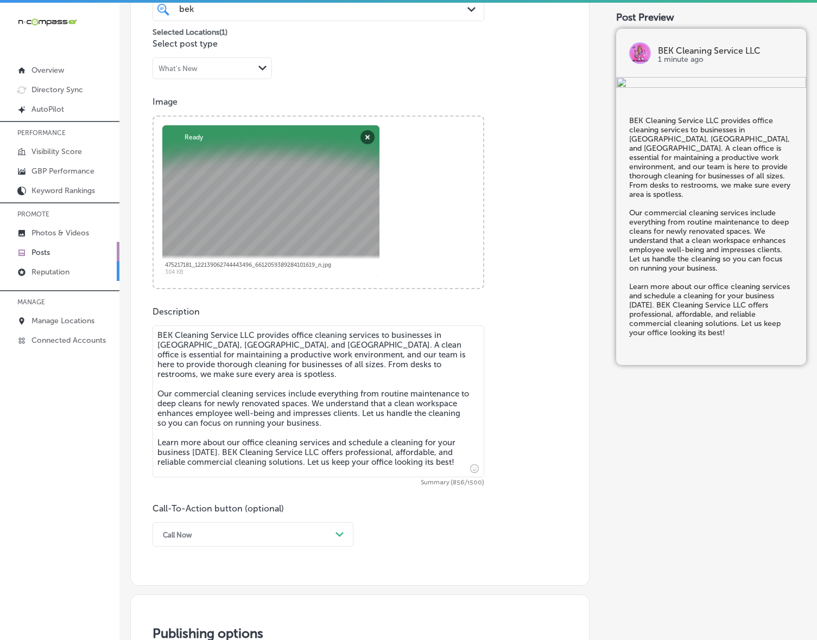
type textarea "BEK Cleaning Service LLC provides office cleaning services to businesses in [GE…"
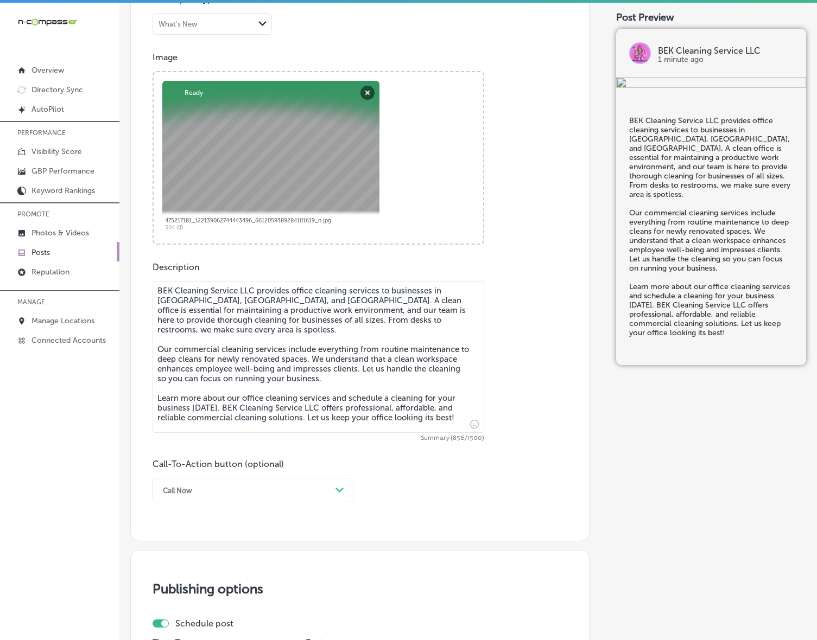
scroll to position [449, 0]
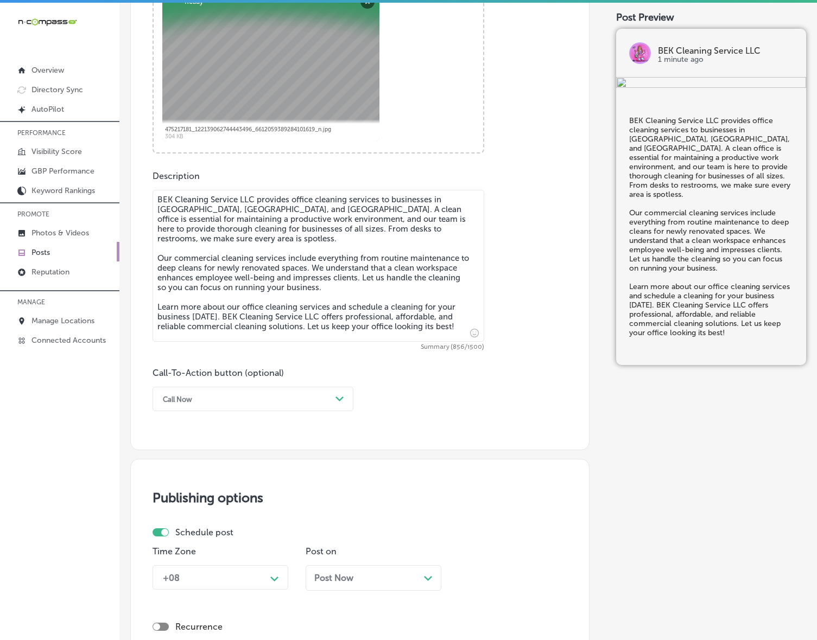
click at [314, 412] on div "Post content Select location(s) Business + Location [PERSON_NAME] Path Created …" at bounding box center [359, 106] width 459 height 687
click at [283, 399] on div "Call Now" at bounding box center [244, 399] width 174 height 17
click at [199, 494] on div "Learn more" at bounding box center [252, 498] width 201 height 19
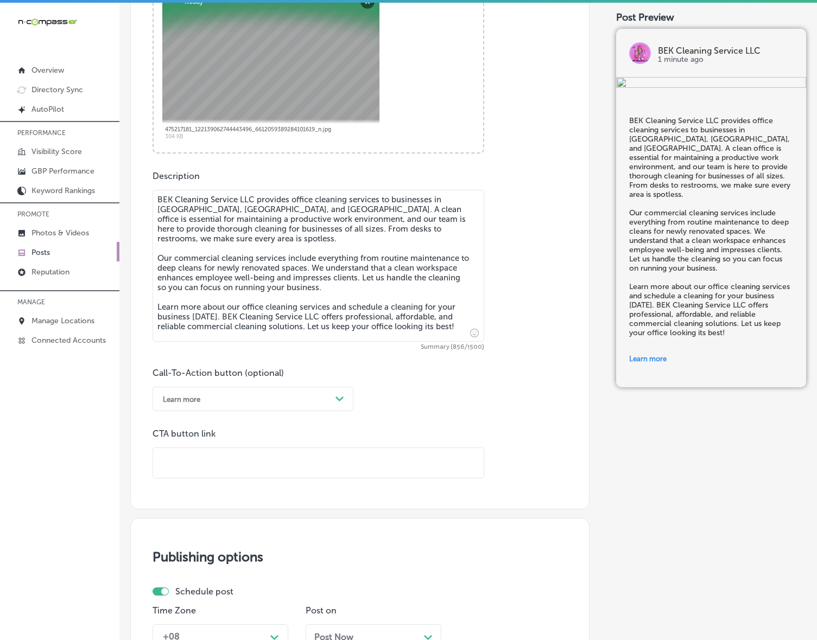
drag, startPoint x: 216, startPoint y: 459, endPoint x: 221, endPoint y: 455, distance: 6.6
click at [216, 459] on input "text" at bounding box center [318, 463] width 330 height 30
paste input "[URL][DOMAIN_NAME]"
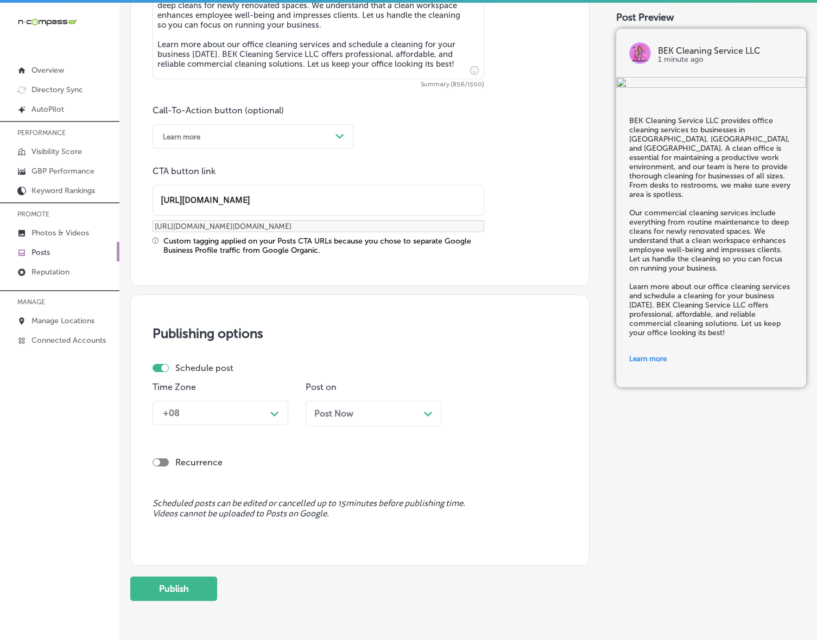
scroll to position [752, 0]
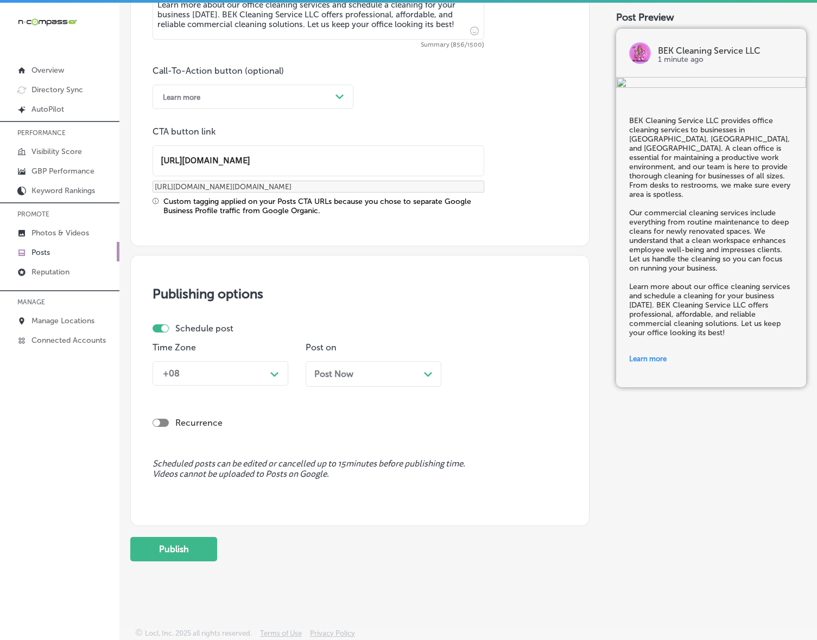
type input "[URL][DOMAIN_NAME]"
click at [270, 375] on icon "Path Created with Sketch." at bounding box center [274, 374] width 8 height 5
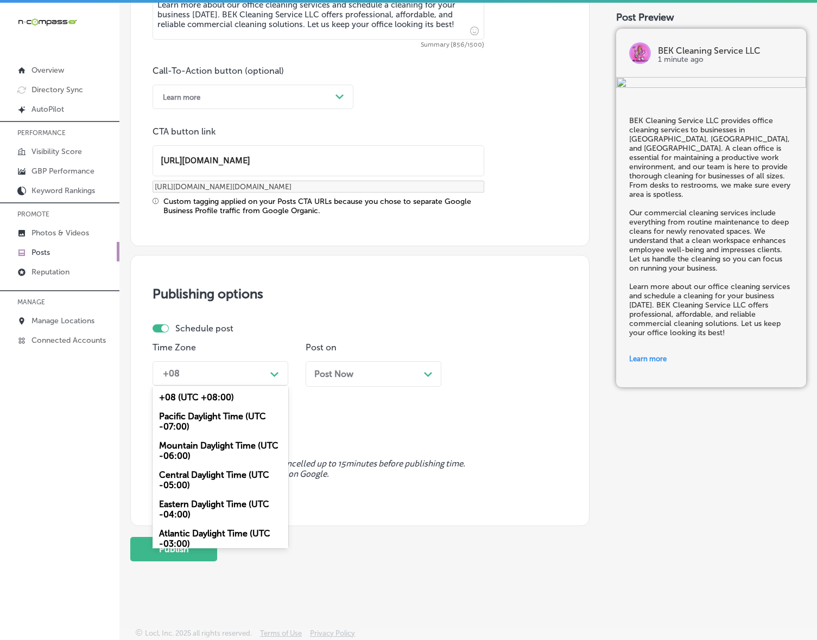
click at [217, 459] on div "Mountain Daylight Time (UTC -06:00)" at bounding box center [220, 450] width 136 height 29
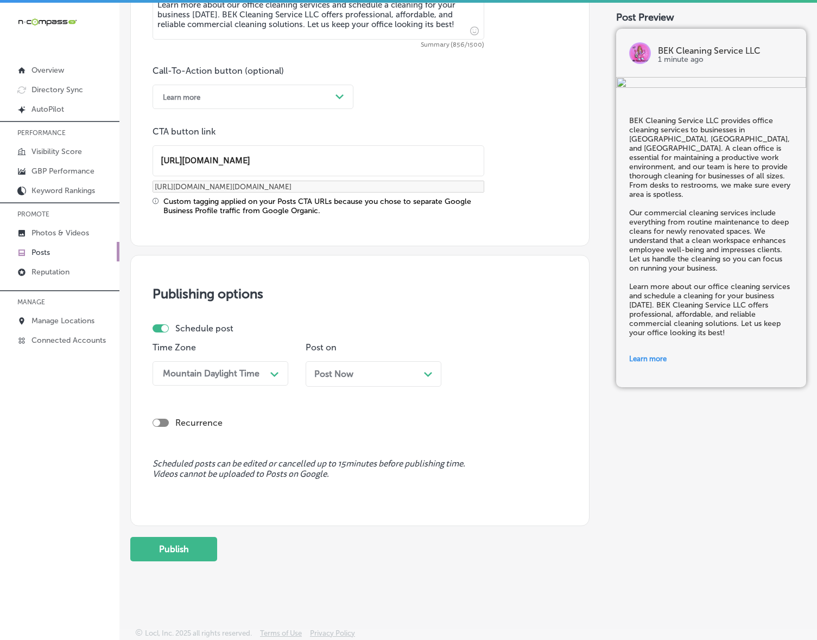
click at [366, 375] on div "Post Now Path Created with Sketch." at bounding box center [373, 374] width 118 height 10
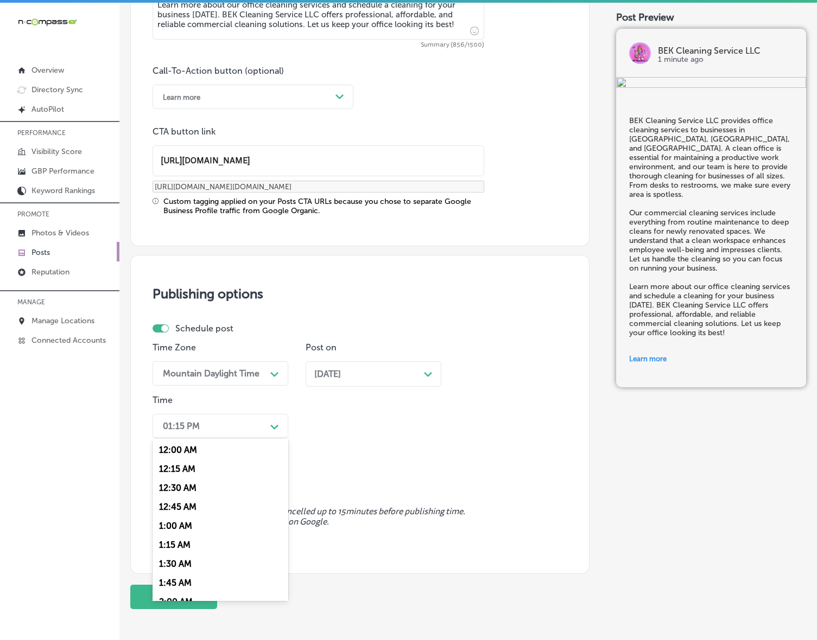
click at [281, 429] on div "Path Created with Sketch." at bounding box center [274, 425] width 17 height 17
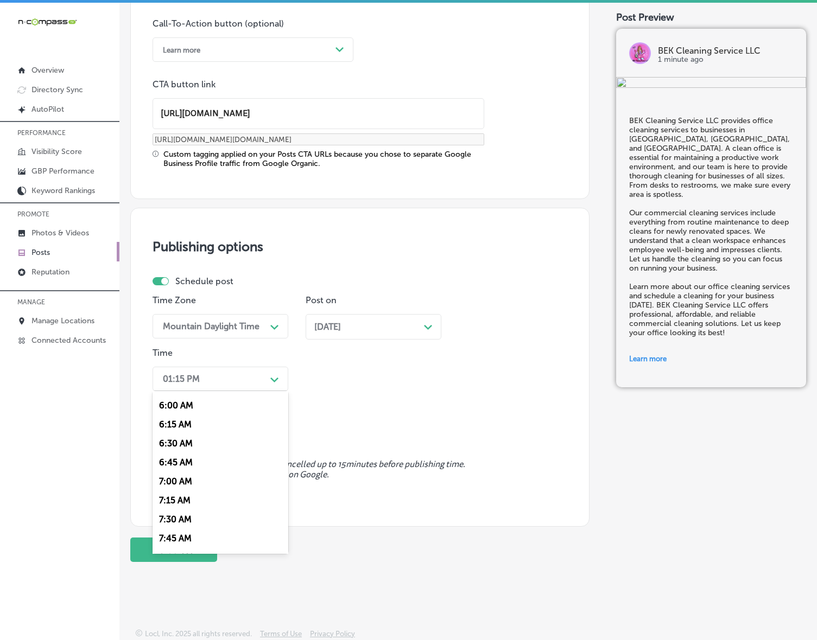
scroll to position [475, 0]
click at [185, 453] on div "7:00 AM" at bounding box center [220, 459] width 136 height 19
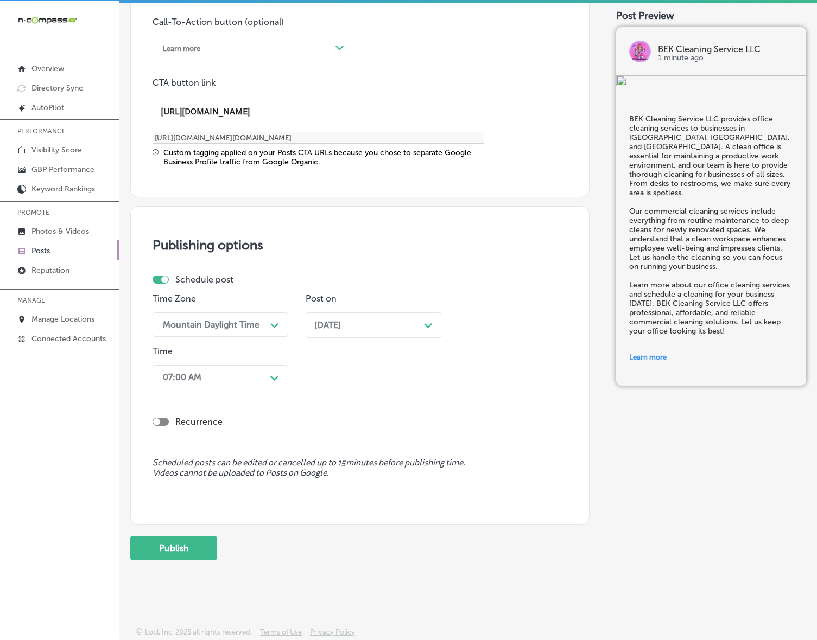
scroll to position [3, 0]
click at [175, 548] on button "Publish" at bounding box center [173, 547] width 87 height 24
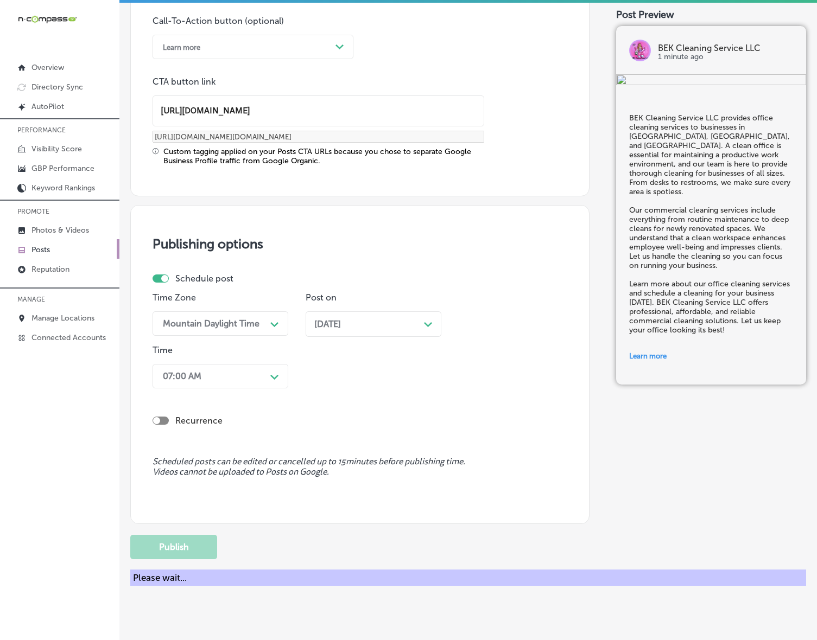
scroll to position [653, 0]
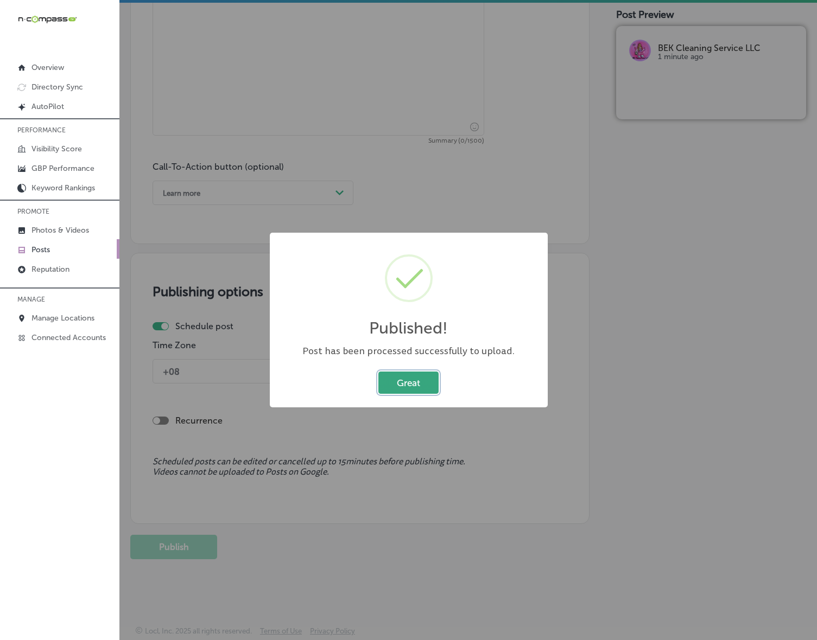
click at [402, 383] on button "Great" at bounding box center [408, 383] width 60 height 22
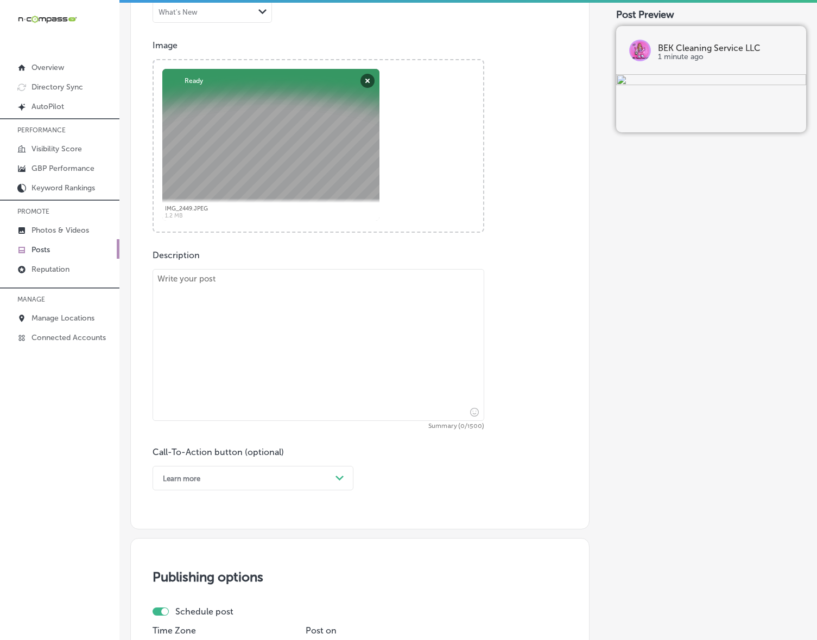
scroll to position [381, 0]
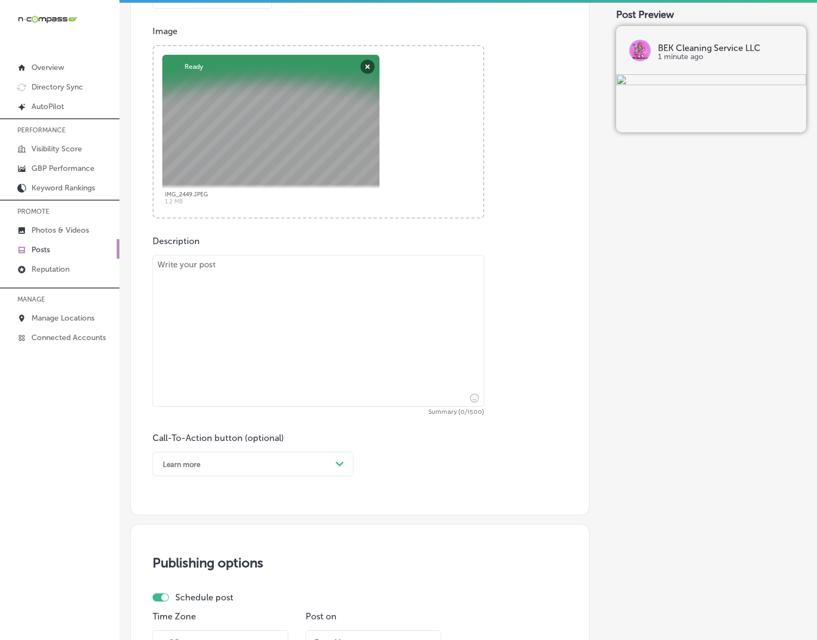
drag, startPoint x: 323, startPoint y: 327, endPoint x: 325, endPoint y: 319, distance: 8.8
click at [323, 327] on textarea at bounding box center [318, 331] width 332 height 152
paste textarea "Give your home or business a fresh look with BEK Cleaning Service LLC's pressur…"
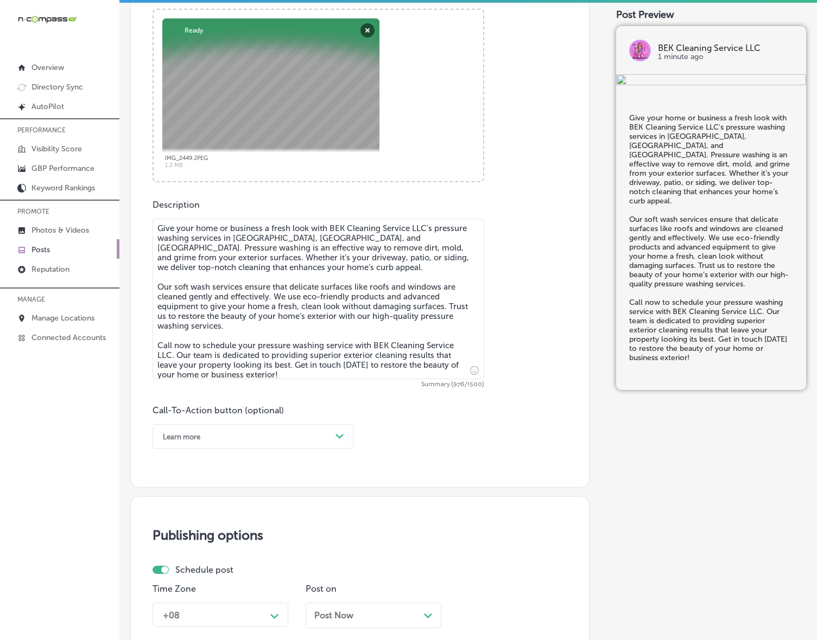
scroll to position [449, 0]
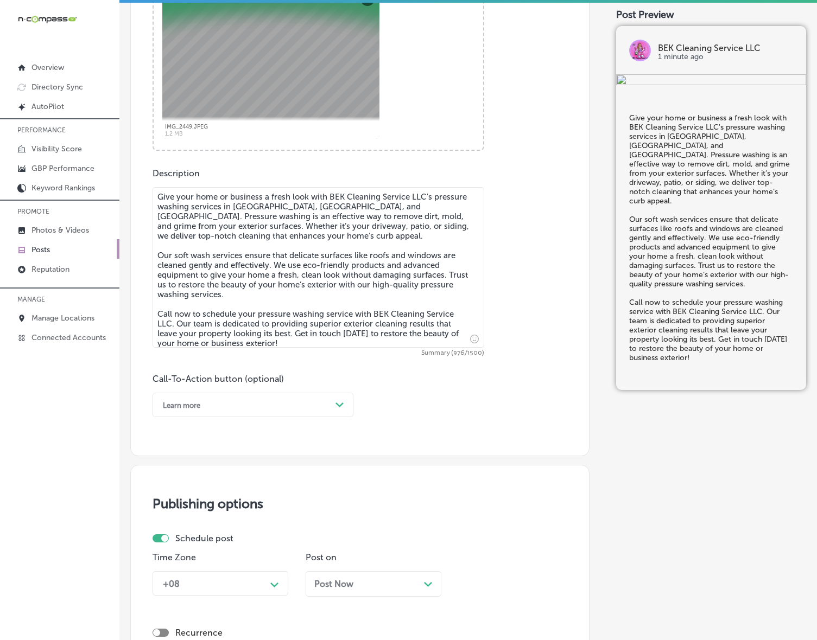
type textarea "Give your home or business a fresh look with BEK Cleaning Service LLC's pressur…"
click at [334, 403] on div "Path Created with Sketch." at bounding box center [339, 405] width 17 height 17
click at [169, 544] on div "Call Now" at bounding box center [252, 542] width 201 height 19
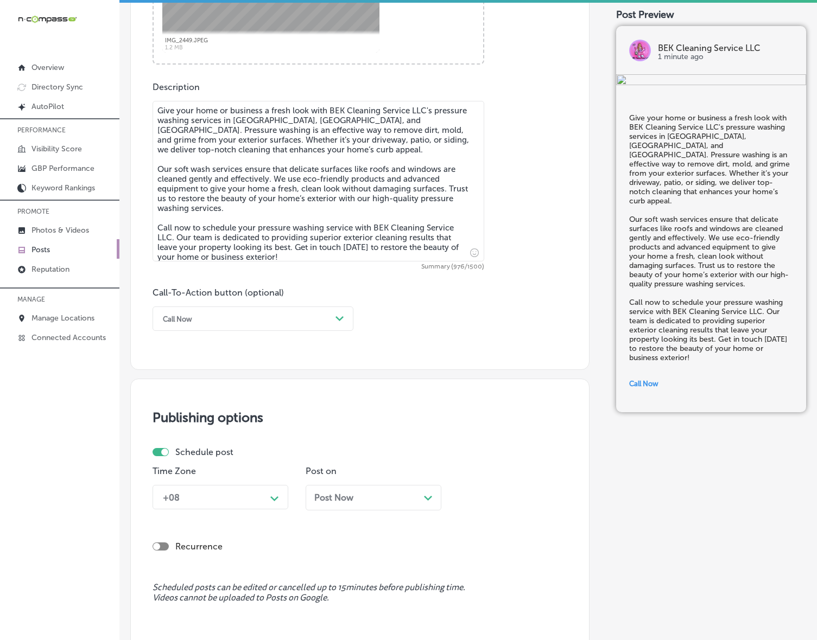
scroll to position [662, 0]
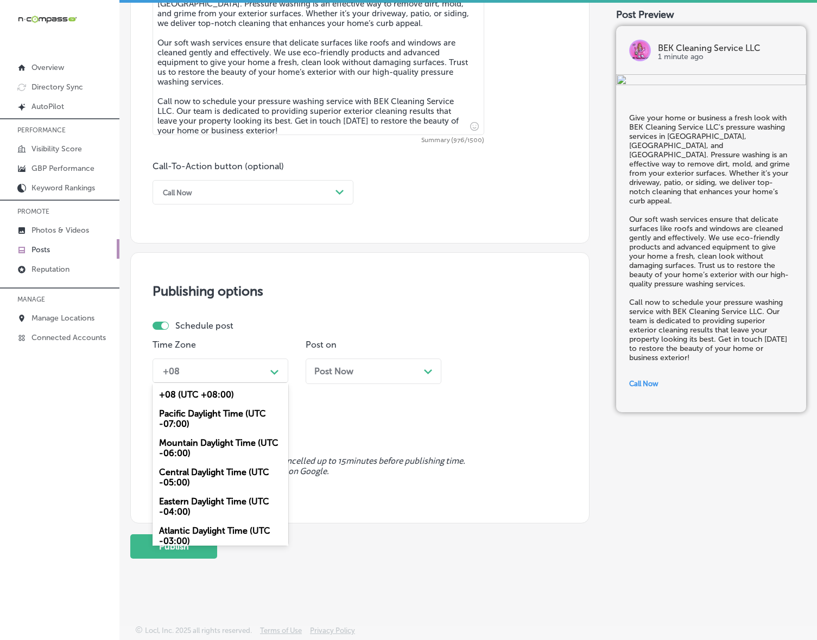
drag, startPoint x: 266, startPoint y: 359, endPoint x: 266, endPoint y: 378, distance: 19.0
click at [266, 359] on div "+08 Path Created with Sketch." at bounding box center [220, 371] width 136 height 24
click at [212, 457] on div "Mountain Daylight Time (UTC -06:00)" at bounding box center [220, 448] width 136 height 29
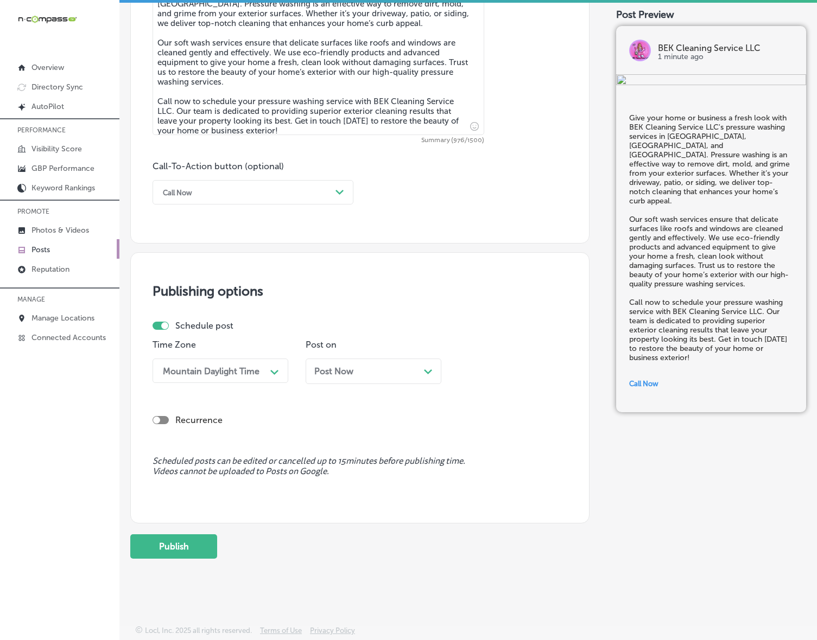
click at [362, 362] on div "Post Now Path Created with Sketch." at bounding box center [374, 372] width 136 height 26
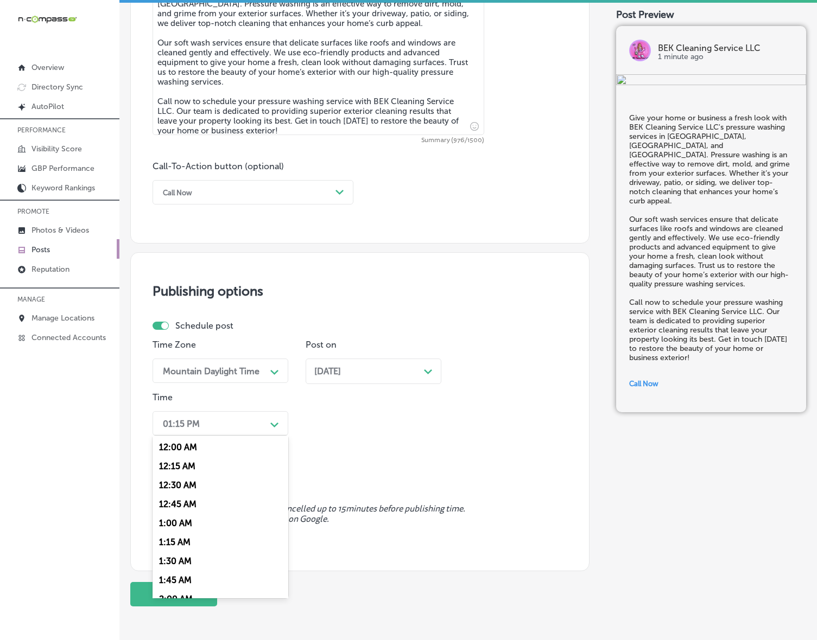
click at [275, 425] on polygon at bounding box center [274, 425] width 8 height 5
click at [182, 570] on div "7:00 AM" at bounding box center [220, 572] width 136 height 19
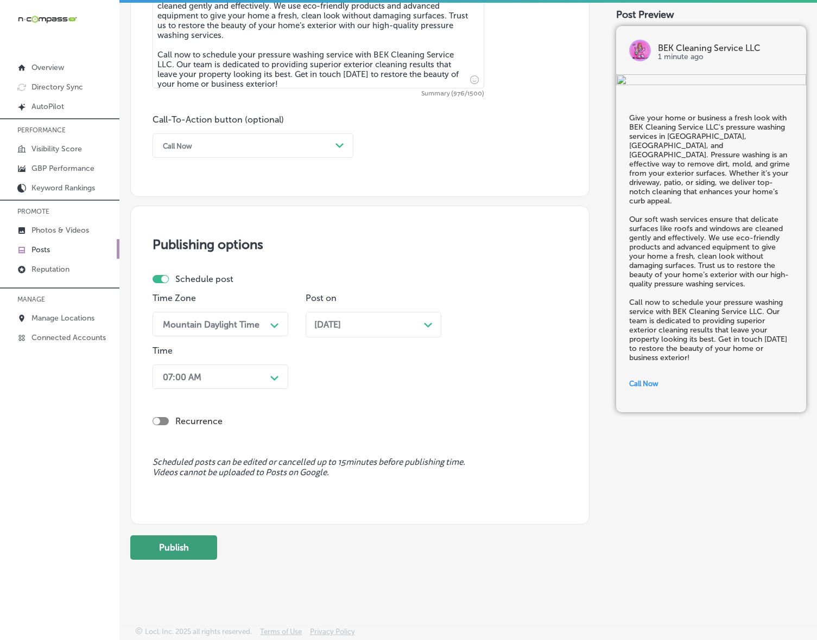
scroll to position [709, 0]
click at [191, 544] on button "Publish" at bounding box center [173, 547] width 87 height 24
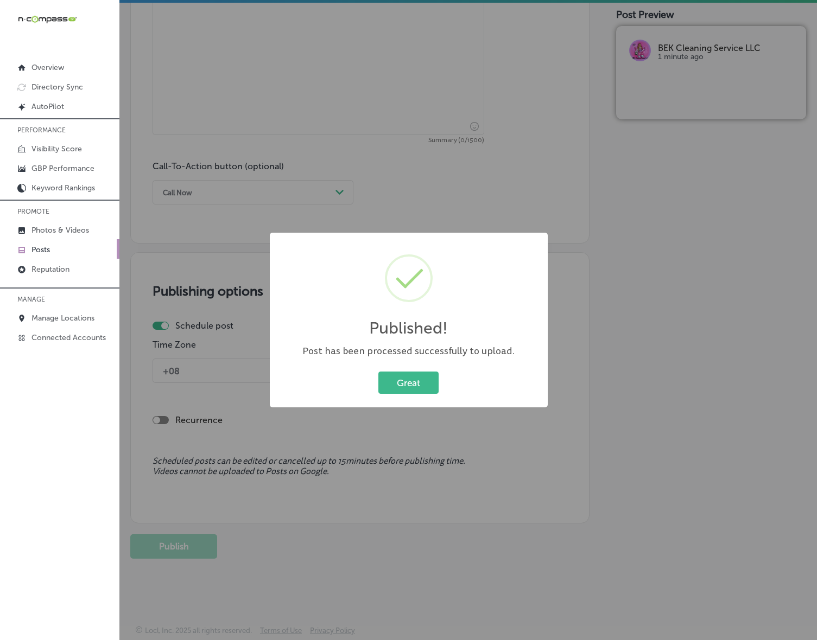
scroll to position [662, 0]
click at [423, 384] on button "Great" at bounding box center [408, 383] width 60 height 22
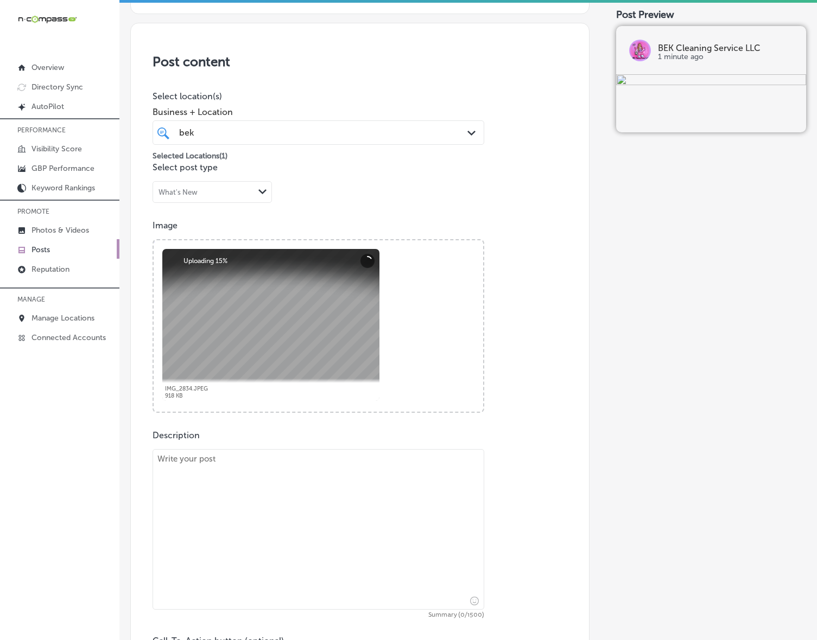
scroll to position [255, 0]
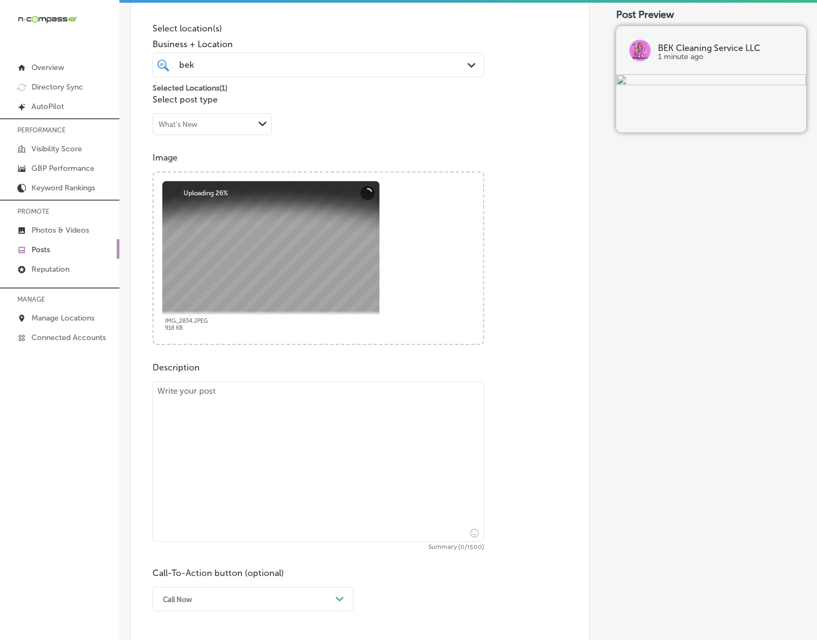
click at [375, 475] on textarea at bounding box center [318, 461] width 332 height 161
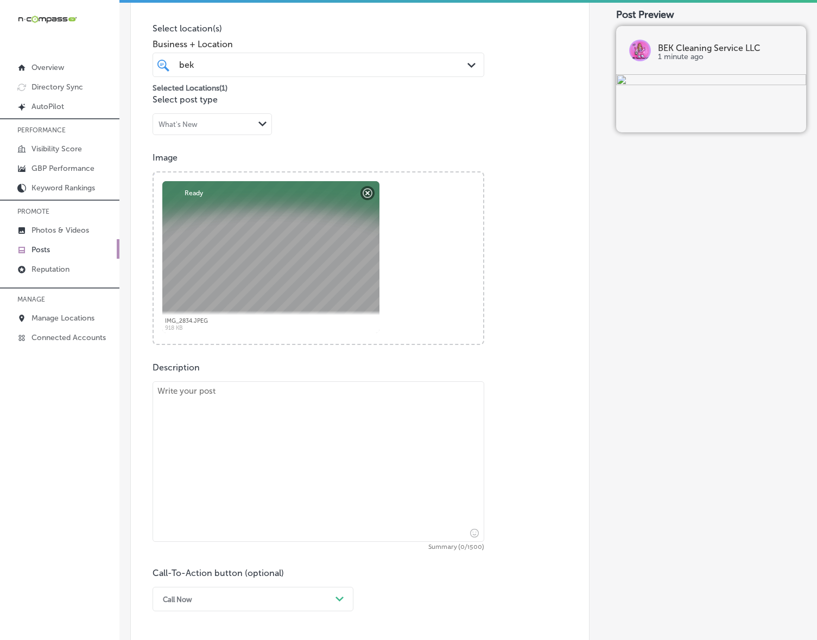
paste textarea "BEK Cleaning Service LLC offers professional move-in/move-out cleaning services…"
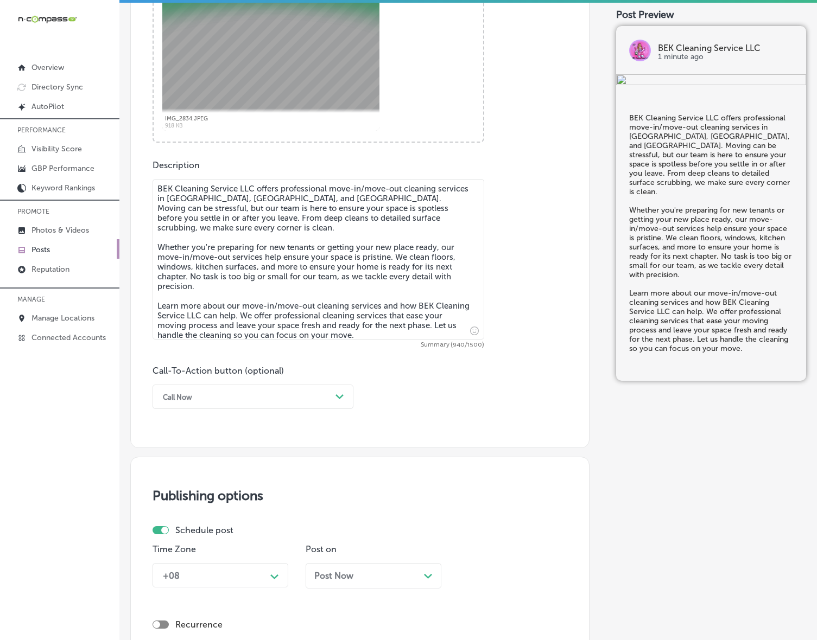
scroll to position [459, 0]
type textarea "BEK Cleaning Service LLC offers professional move-in/move-out cleaning services…"
click at [255, 397] on div "Call Now" at bounding box center [244, 395] width 174 height 17
click at [208, 493] on div "Learn more" at bounding box center [252, 495] width 201 height 19
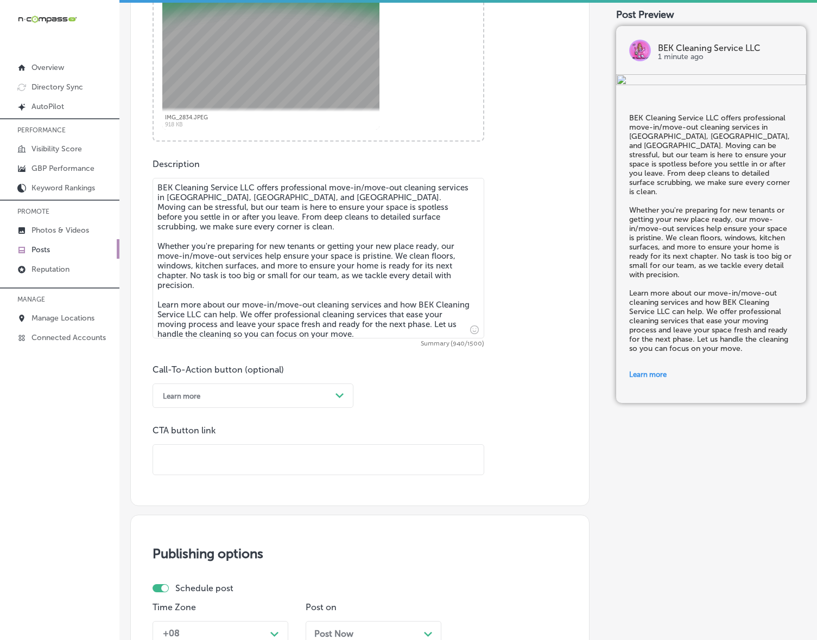
drag, startPoint x: 211, startPoint y: 483, endPoint x: 224, endPoint y: 454, distance: 32.3
click at [224, 454] on input "text" at bounding box center [318, 460] width 330 height 30
paste input "[URL][DOMAIN_NAME]"
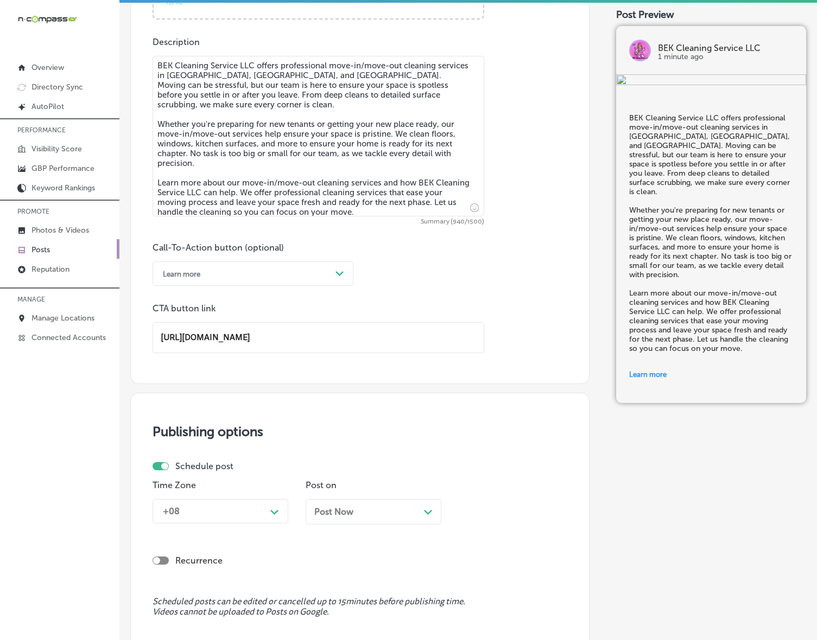
scroll to position [721, 0]
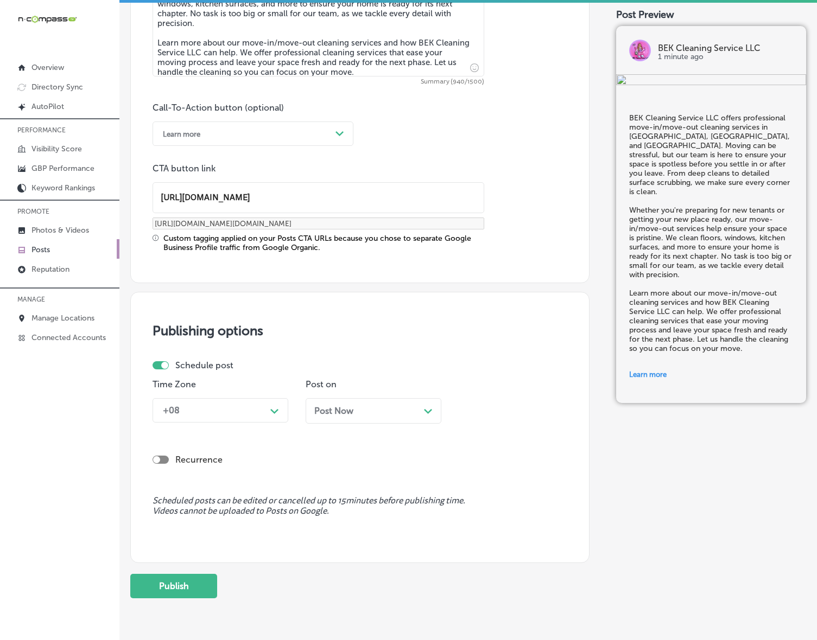
type input "[URL][DOMAIN_NAME]"
click at [269, 413] on div "Path Created with Sketch." at bounding box center [274, 410] width 17 height 17
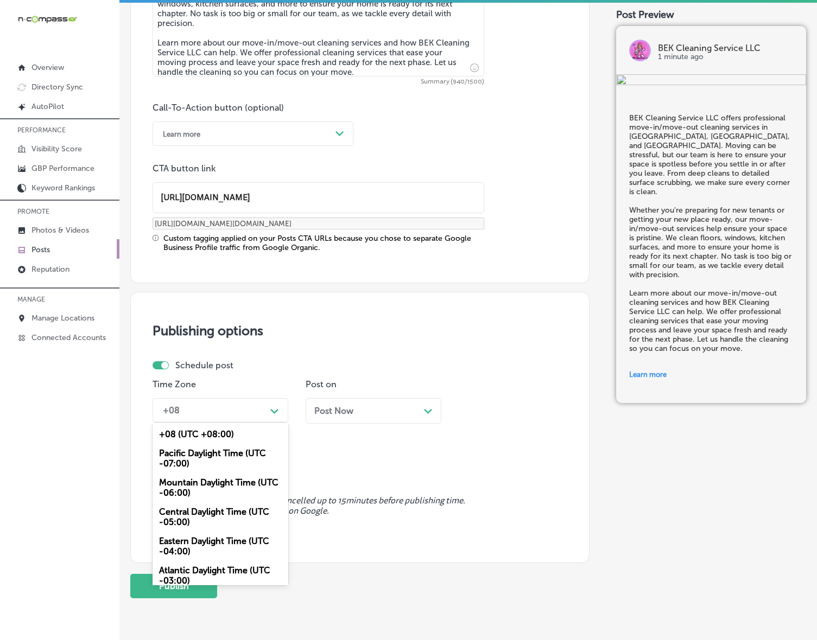
click at [223, 479] on div "Mountain Daylight Time (UTC -06:00)" at bounding box center [220, 487] width 136 height 29
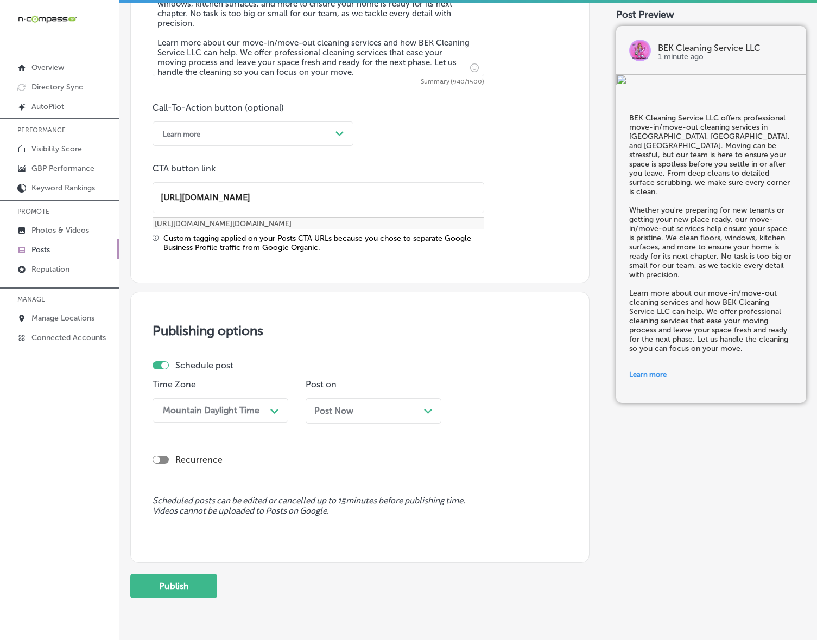
click at [354, 411] on div "Post Now Path Created with Sketch." at bounding box center [373, 411] width 118 height 10
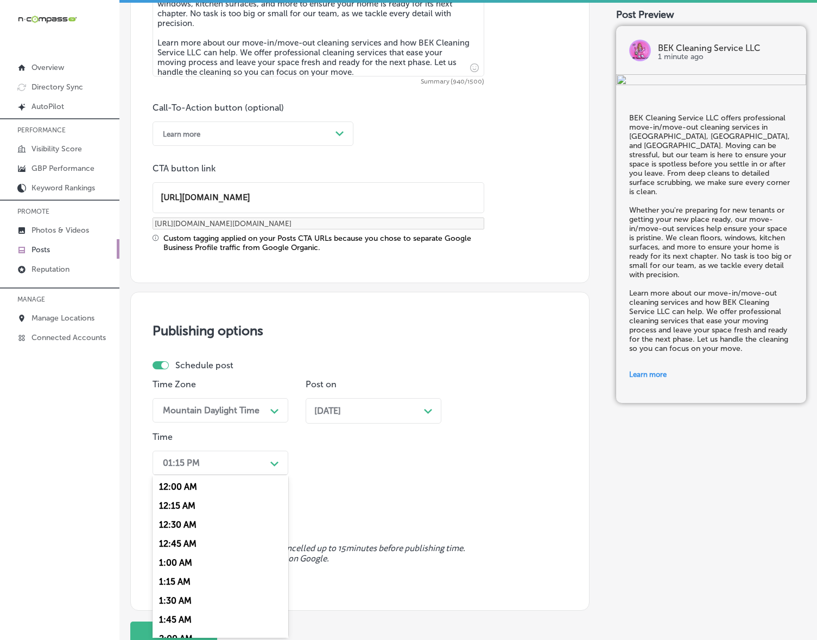
click at [267, 460] on div "Path Created with Sketch." at bounding box center [274, 462] width 17 height 17
click at [196, 537] on div "7:00 AM" at bounding box center [220, 544] width 136 height 19
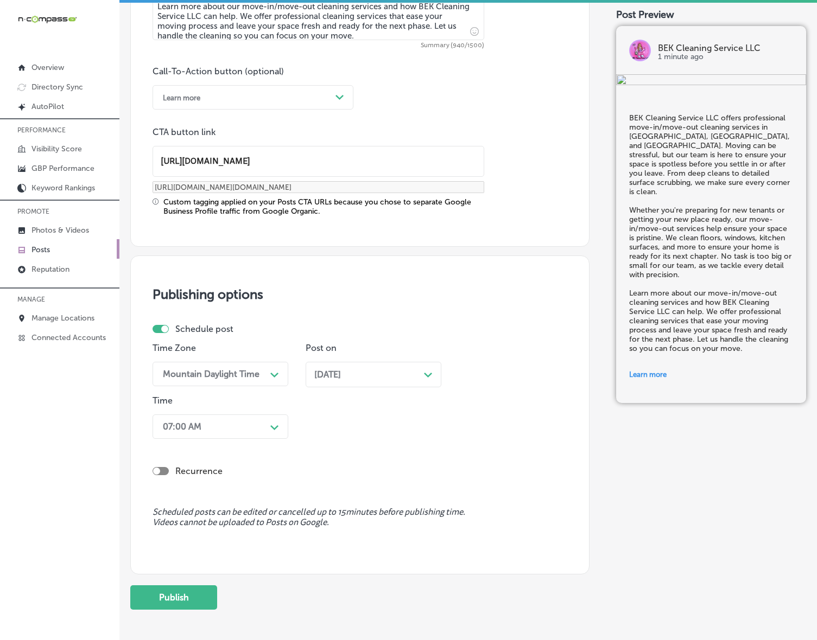
scroll to position [807, 0]
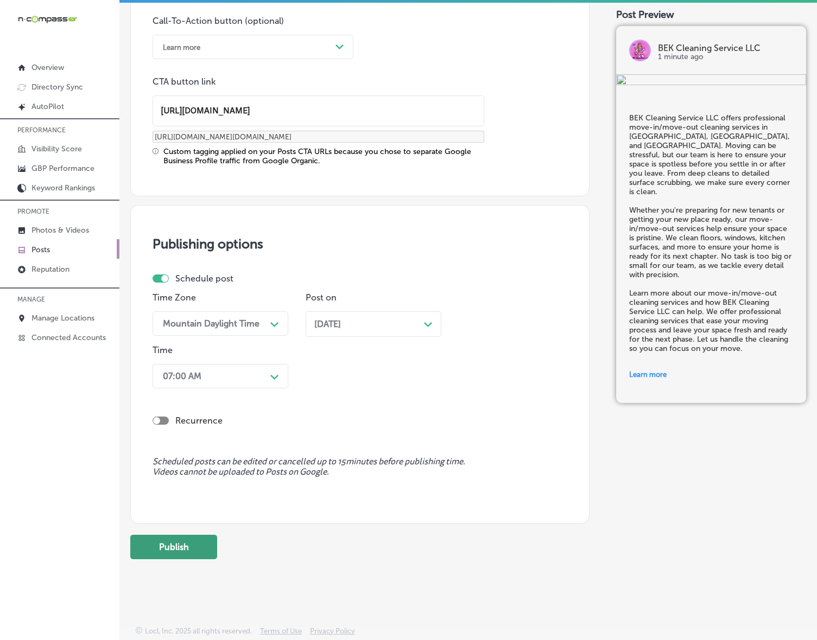
click at [190, 557] on button "Publish" at bounding box center [173, 547] width 87 height 24
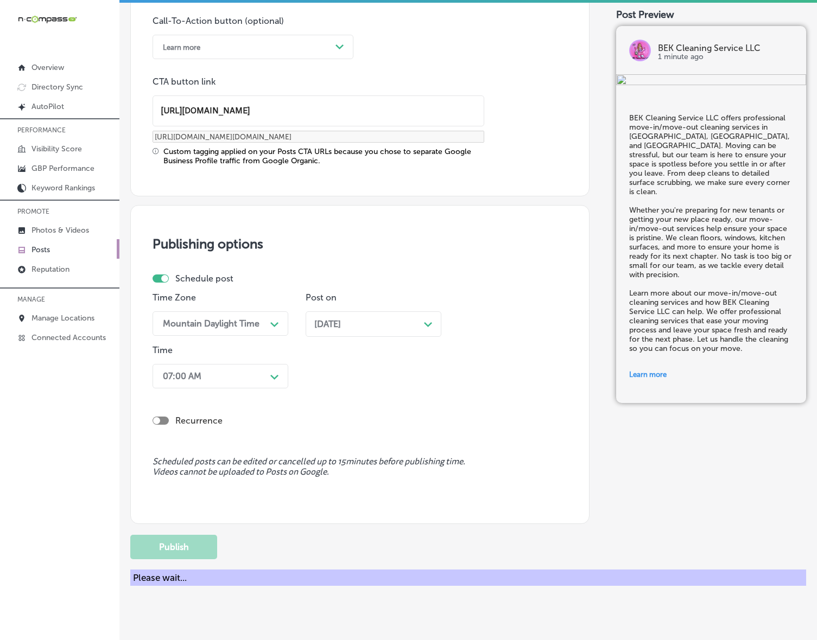
scroll to position [662, 0]
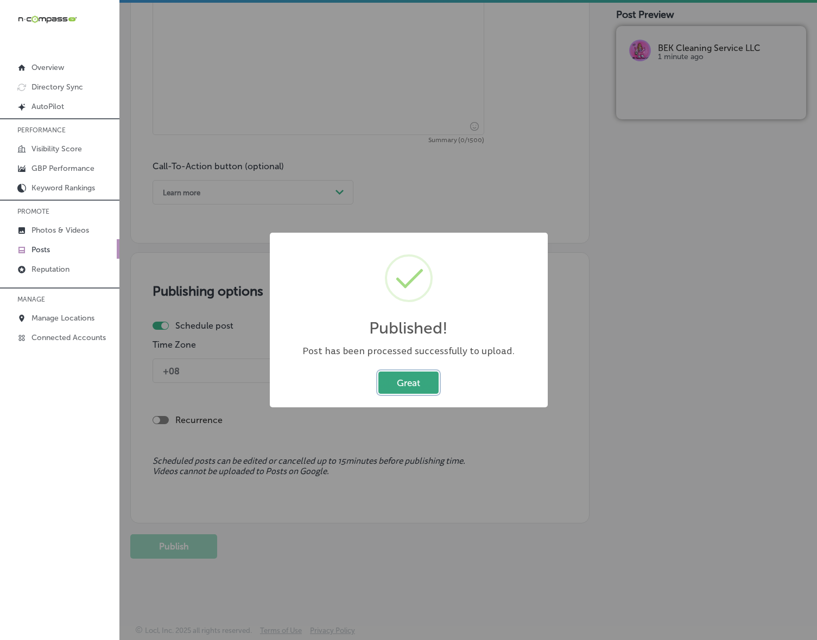
click at [430, 387] on button "Great" at bounding box center [408, 383] width 60 height 22
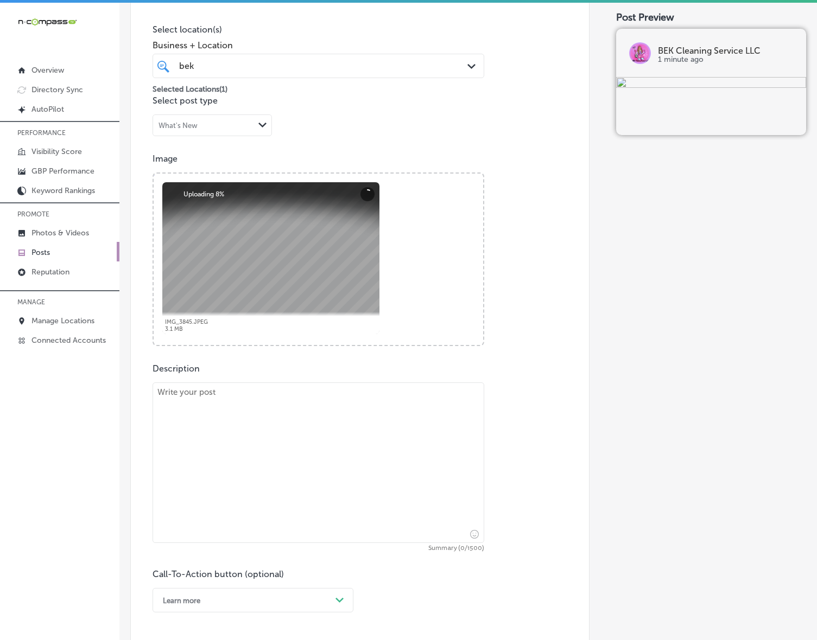
scroll to position [323, 0]
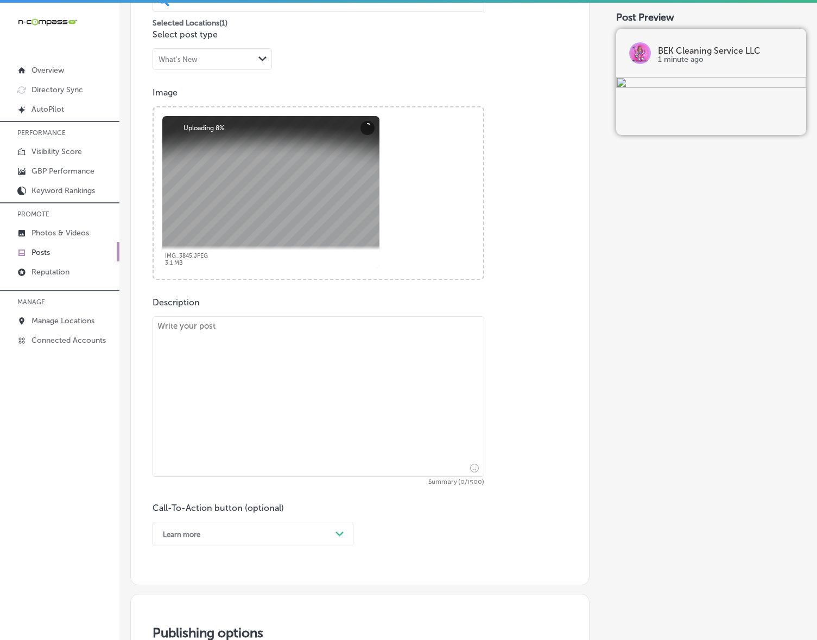
click at [307, 397] on textarea at bounding box center [318, 396] width 332 height 161
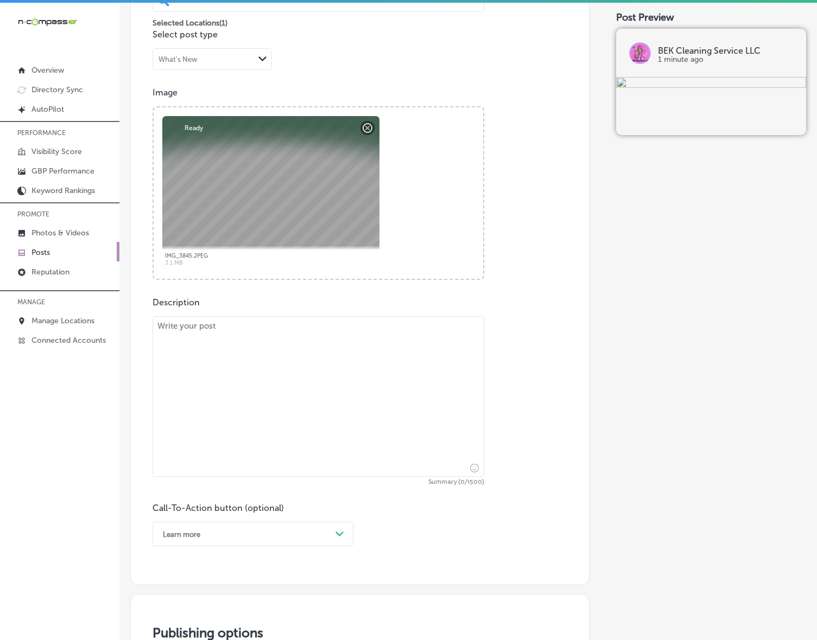
paste textarea "BEK Cleaning Service LLC provides pressure washing services for homes and busin…"
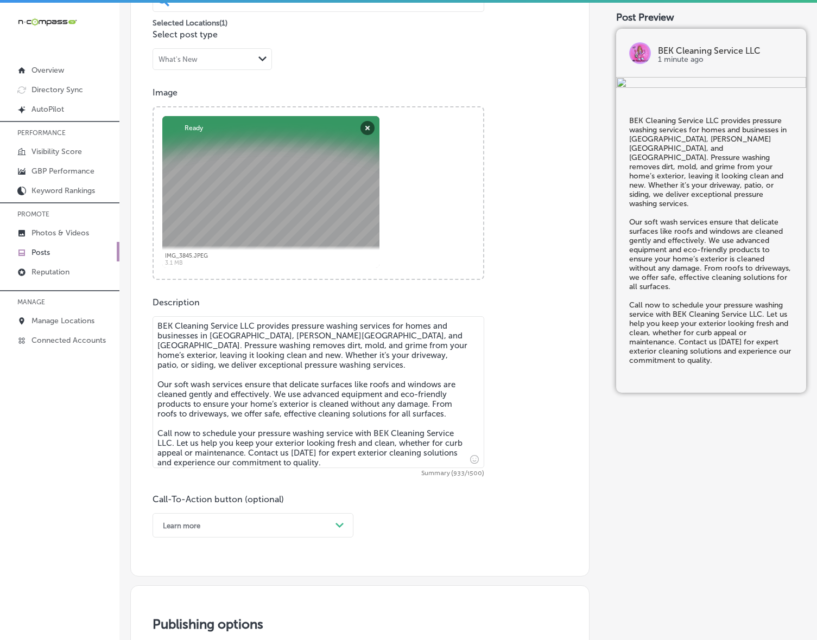
type textarea "BEK Cleaning Service LLC provides pressure washing services for homes and busin…"
click at [338, 521] on div "Learn more Path Created with Sketch." at bounding box center [252, 525] width 201 height 24
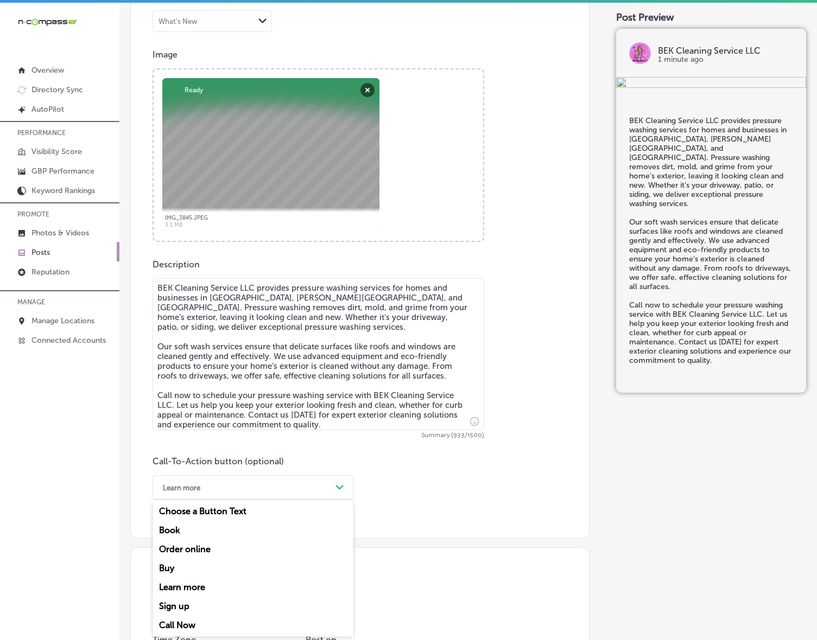
click at [177, 619] on div "Call Now" at bounding box center [252, 625] width 201 height 19
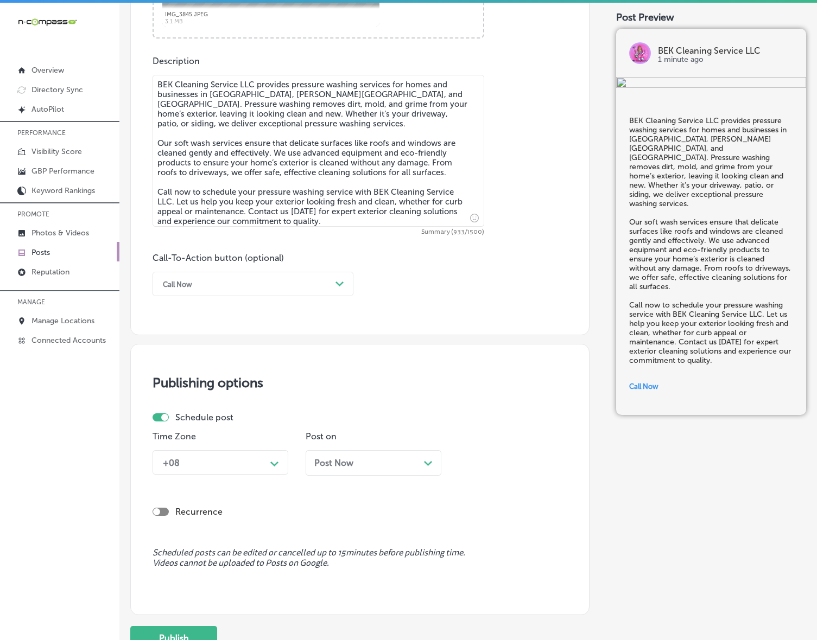
scroll to position [632, 0]
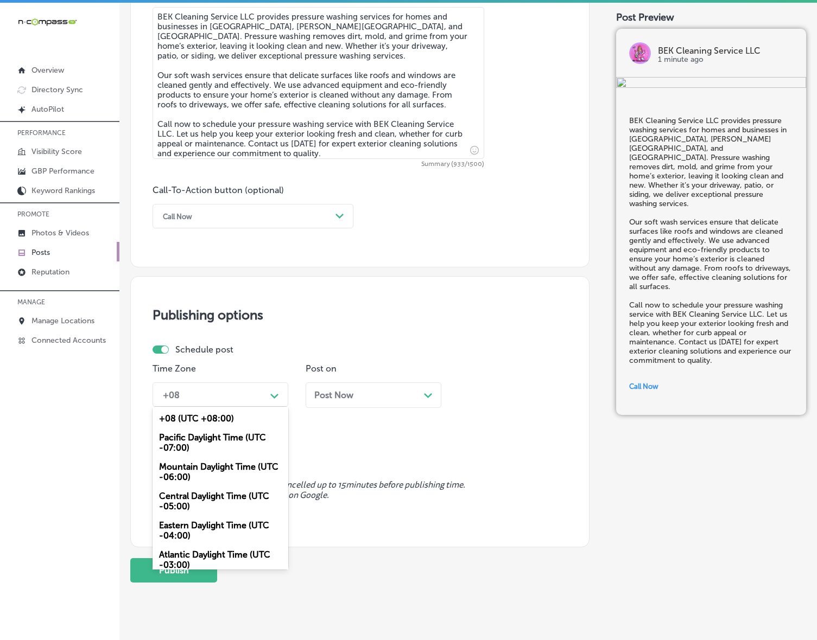
click at [273, 398] on icon "Path Created with Sketch." at bounding box center [274, 396] width 8 height 5
click at [215, 465] on div "Mountain Daylight Time (UTC -06:00)" at bounding box center [220, 471] width 136 height 29
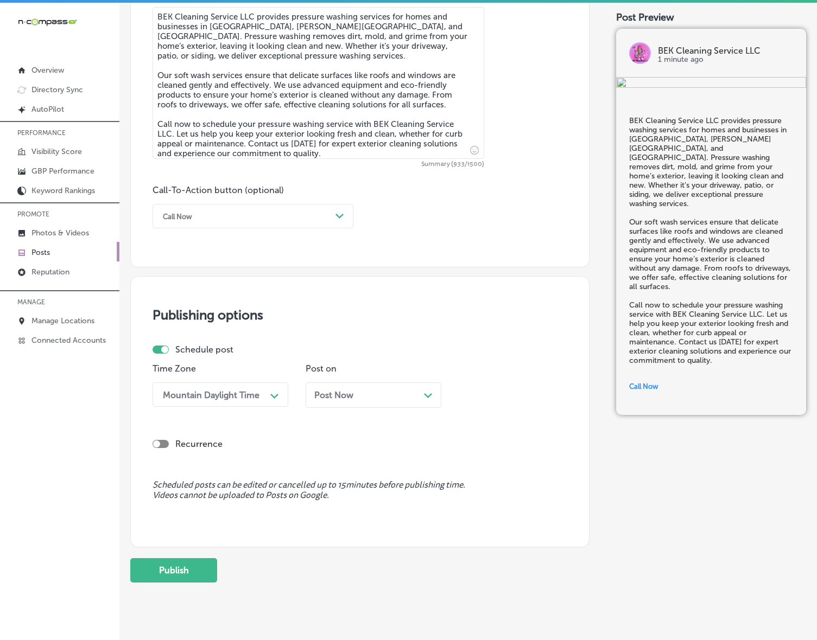
click at [353, 397] on span "Post Now" at bounding box center [333, 395] width 39 height 10
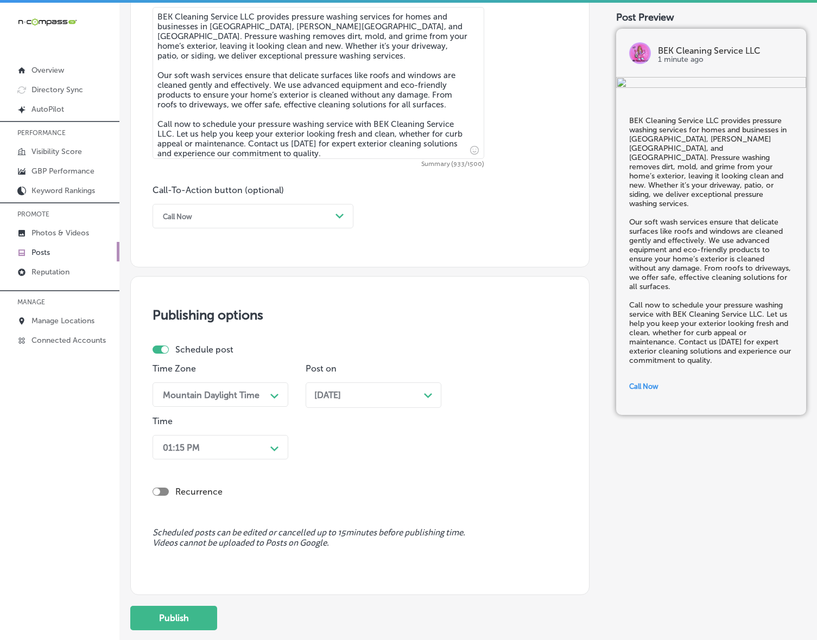
click at [254, 448] on div "01:15 PM" at bounding box center [211, 447] width 109 height 19
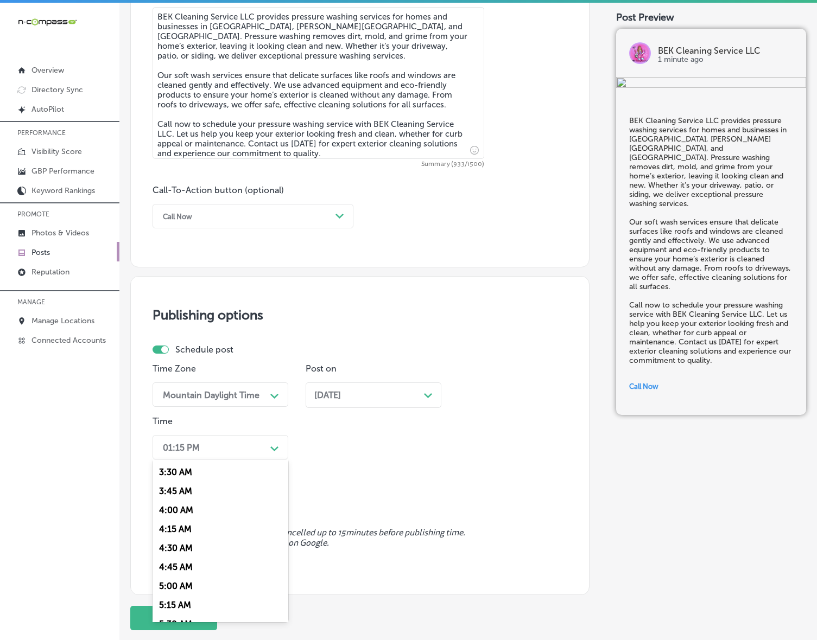
scroll to position [407, 0]
click at [177, 593] on div "7:00 AM" at bounding box center [220, 596] width 136 height 19
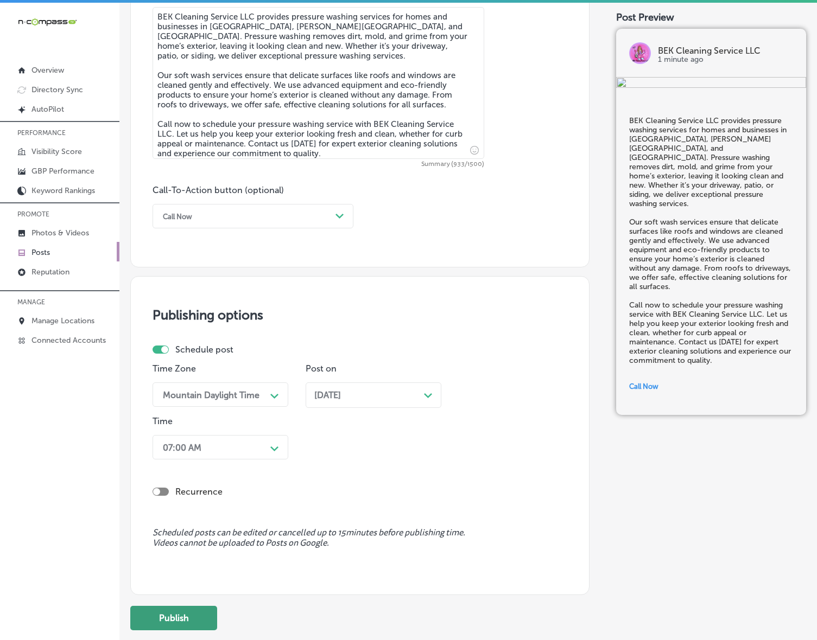
click at [177, 622] on button "Publish" at bounding box center [173, 618] width 87 height 24
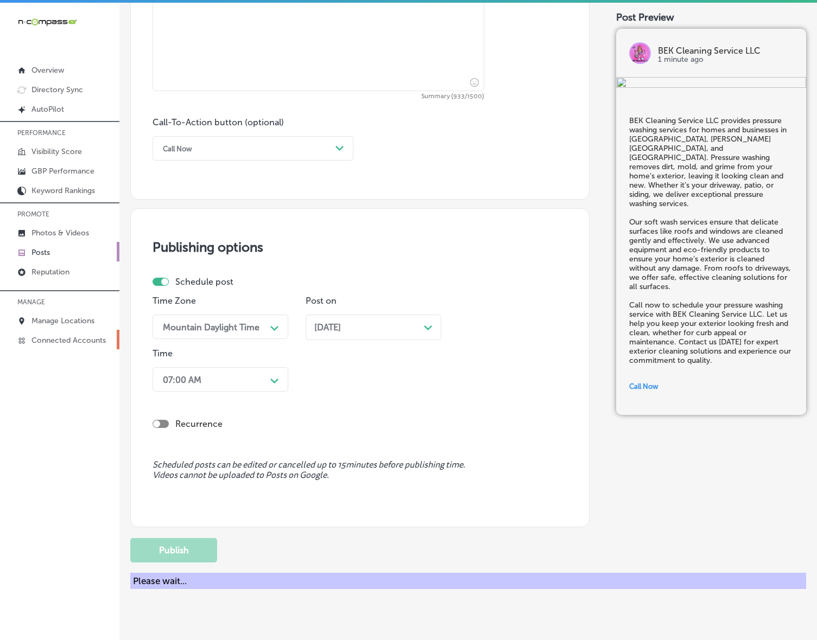
scroll to position [653, 0]
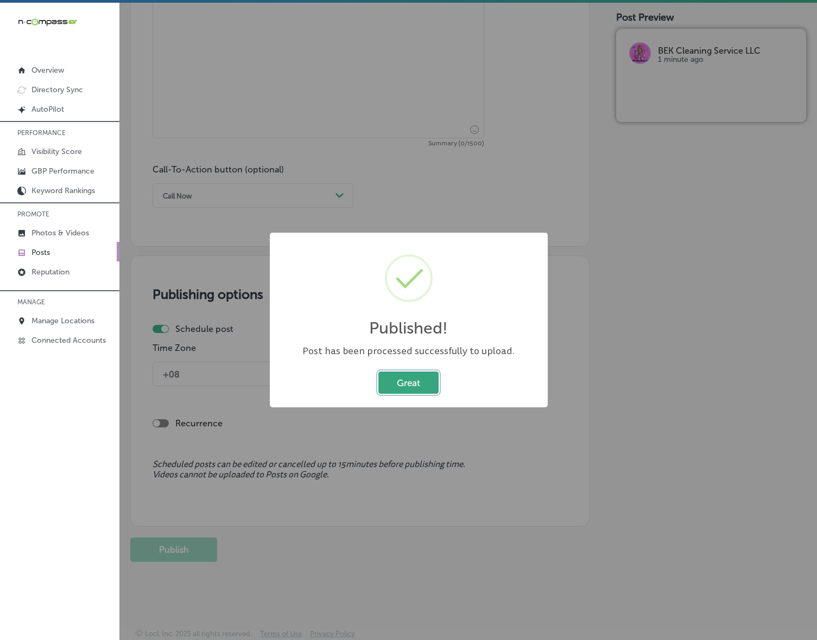
click at [398, 384] on button "Great" at bounding box center [408, 383] width 60 height 22
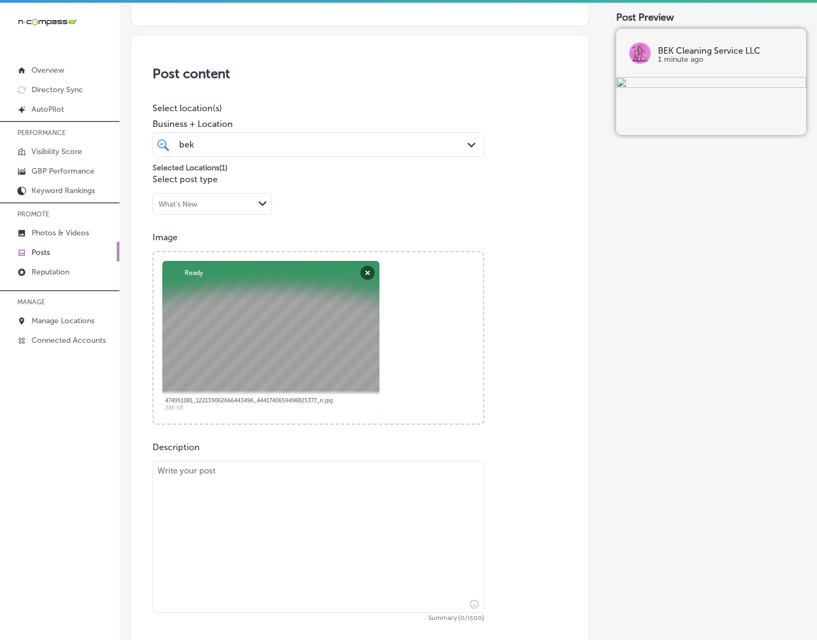
scroll to position [381, 0]
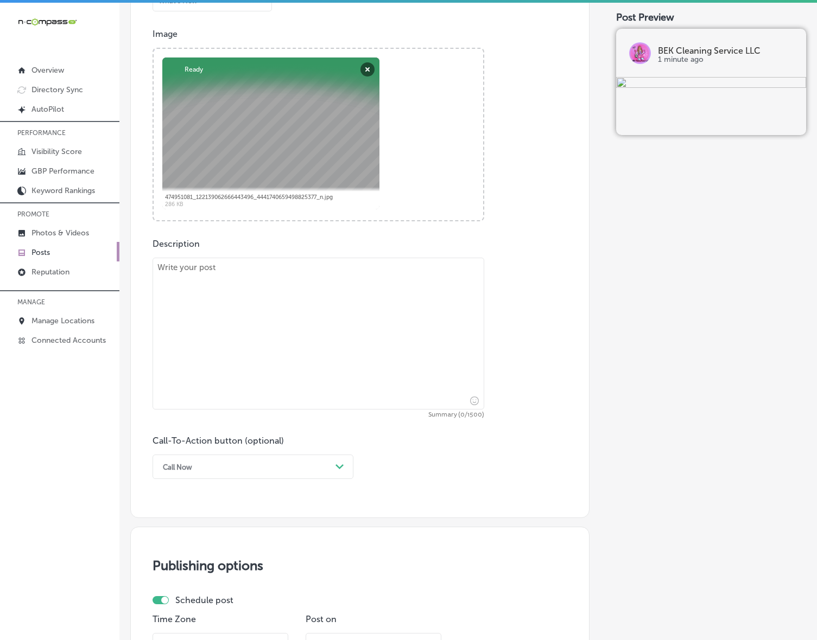
click at [340, 380] on textarea at bounding box center [318, 334] width 332 height 152
paste textarea "A clean office is crucial for a productive work environment, and BEK Cleaning S…"
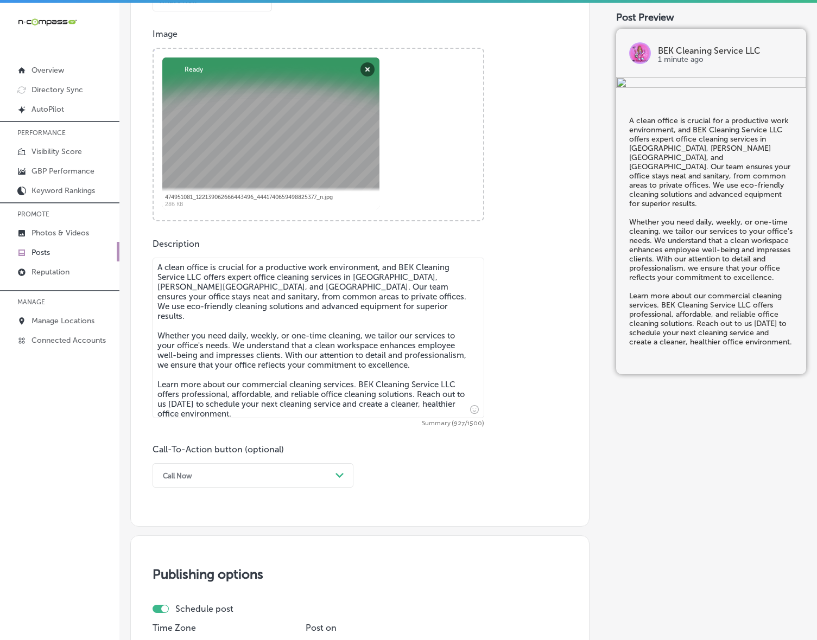
type textarea "A clean office is crucial for a productive work environment, and BEK Cleaning S…"
drag, startPoint x: 322, startPoint y: 475, endPoint x: 302, endPoint y: 483, distance: 21.2
click at [322, 475] on div "Call Now" at bounding box center [244, 475] width 174 height 17
click at [205, 576] on div "Learn more" at bounding box center [252, 575] width 201 height 19
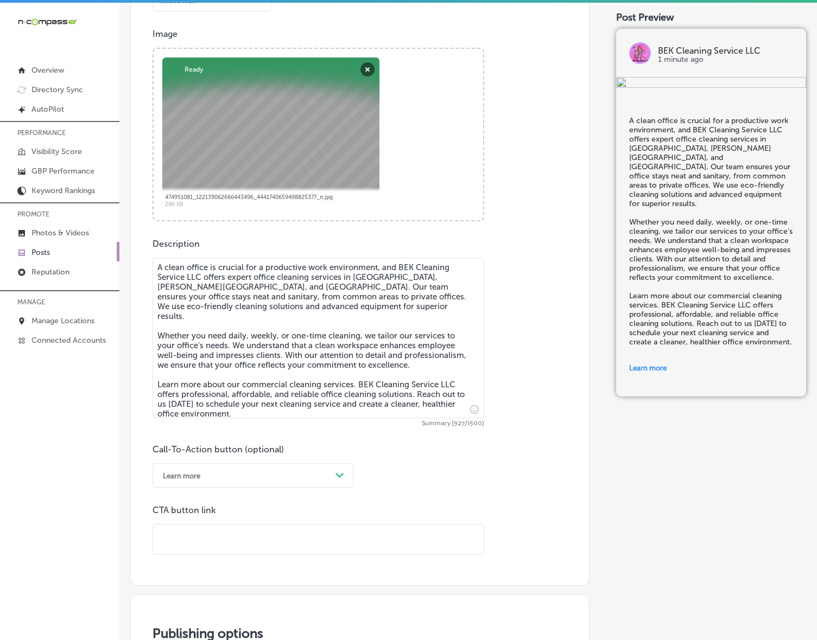
click at [230, 536] on input "text" at bounding box center [318, 540] width 330 height 30
paste input "[URL][DOMAIN_NAME]"
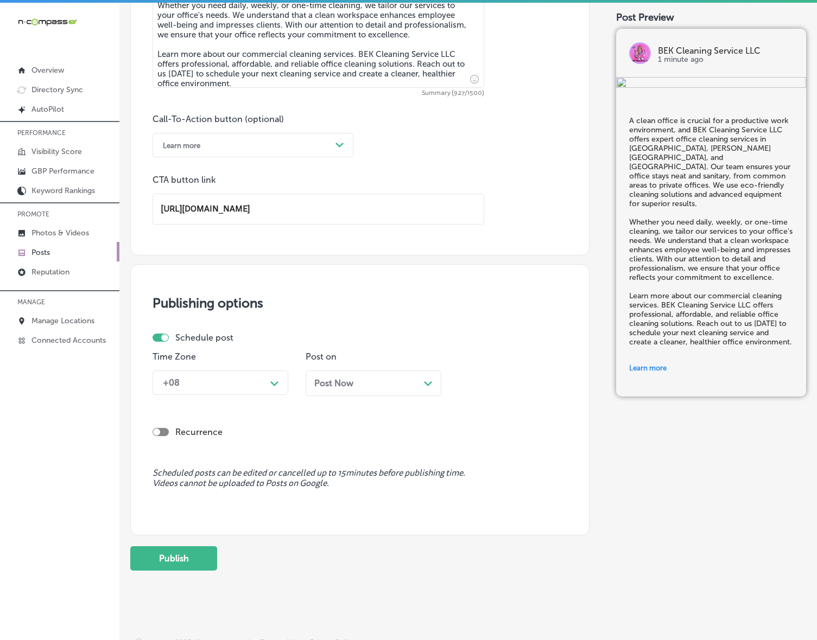
scroll to position [721, 0]
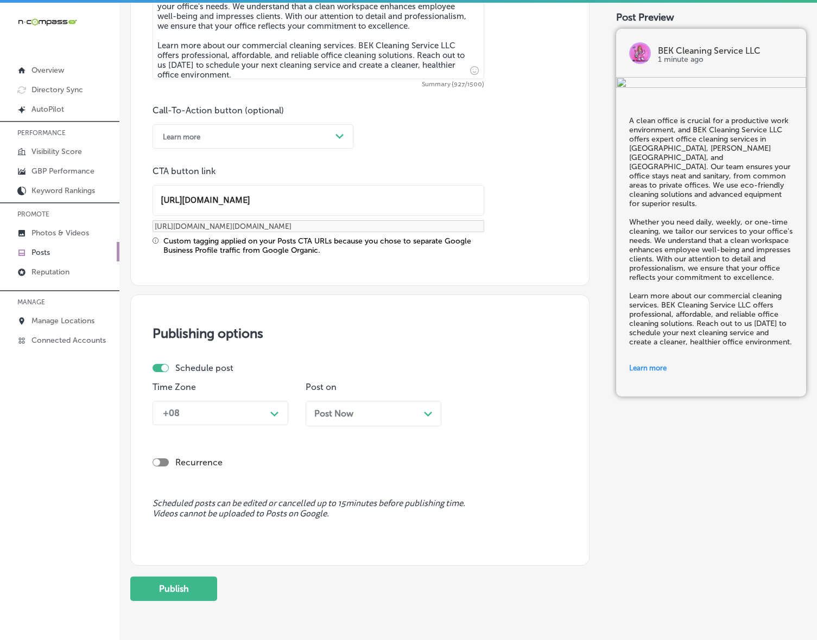
type input "[URL][DOMAIN_NAME]"
click at [277, 405] on div "Path Created with Sketch." at bounding box center [274, 412] width 17 height 17
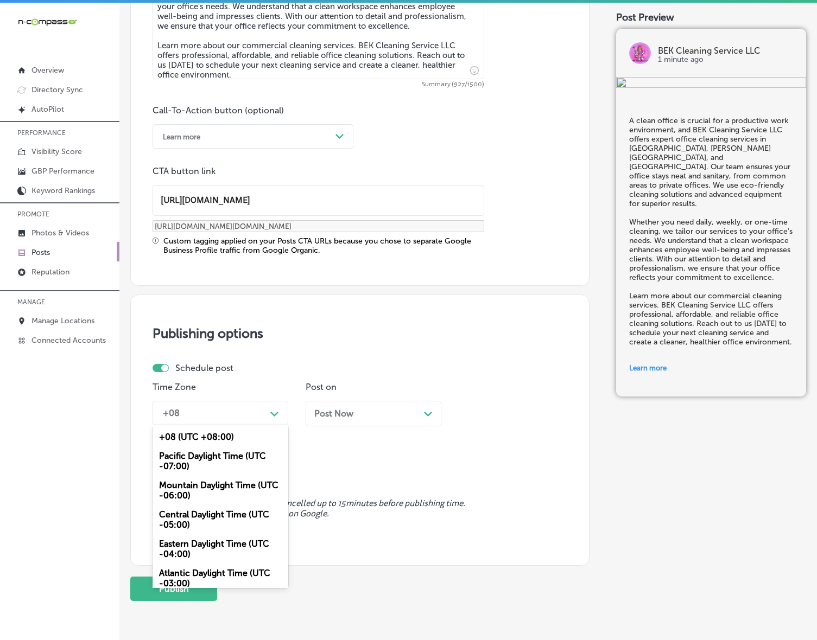
click at [245, 479] on div "Mountain Daylight Time (UTC -06:00)" at bounding box center [220, 490] width 136 height 29
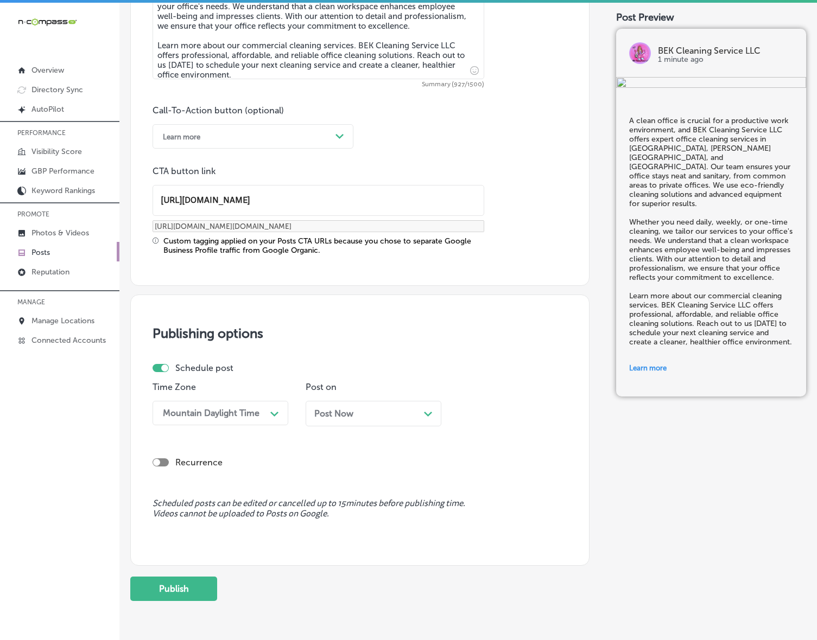
click at [346, 422] on div "Post Now Path Created with Sketch." at bounding box center [374, 414] width 136 height 26
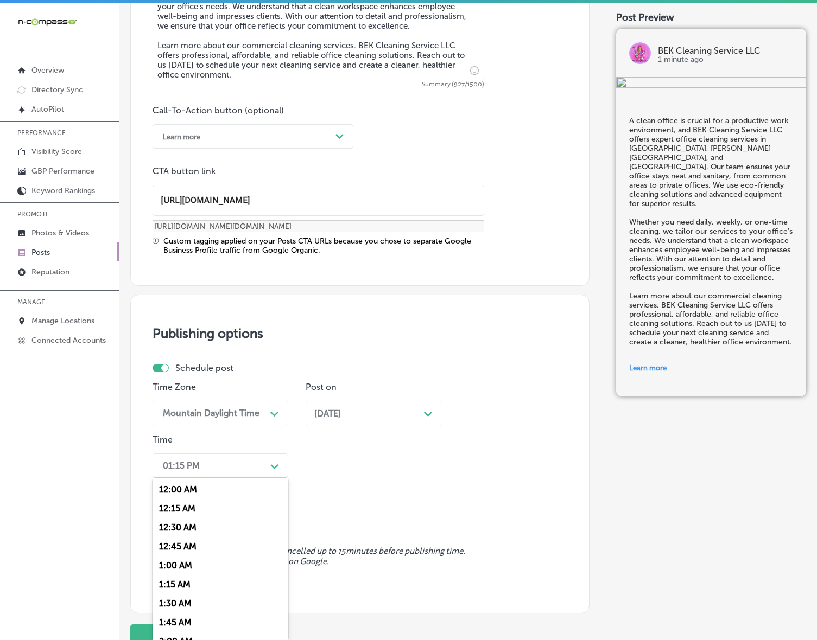
click at [269, 469] on div "Path Created with Sketch." at bounding box center [274, 465] width 17 height 17
click at [175, 540] on div "7:00 AM" at bounding box center [220, 546] width 136 height 19
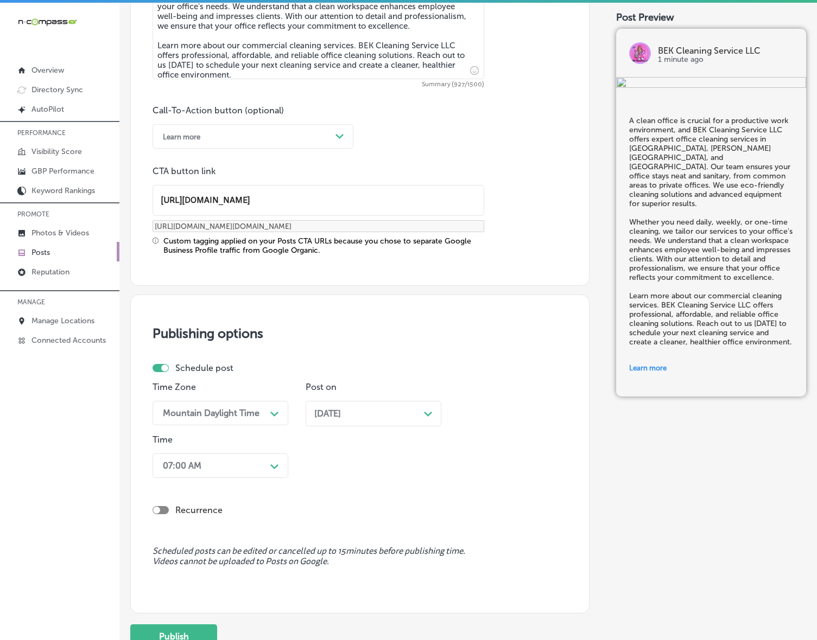
scroll to position [807, 0]
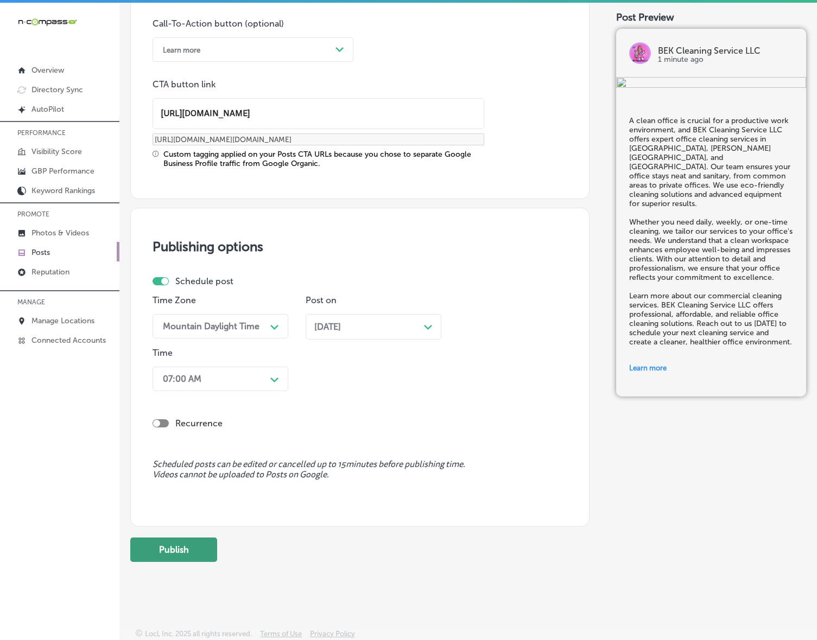
click at [180, 555] on button "Publish" at bounding box center [173, 550] width 87 height 24
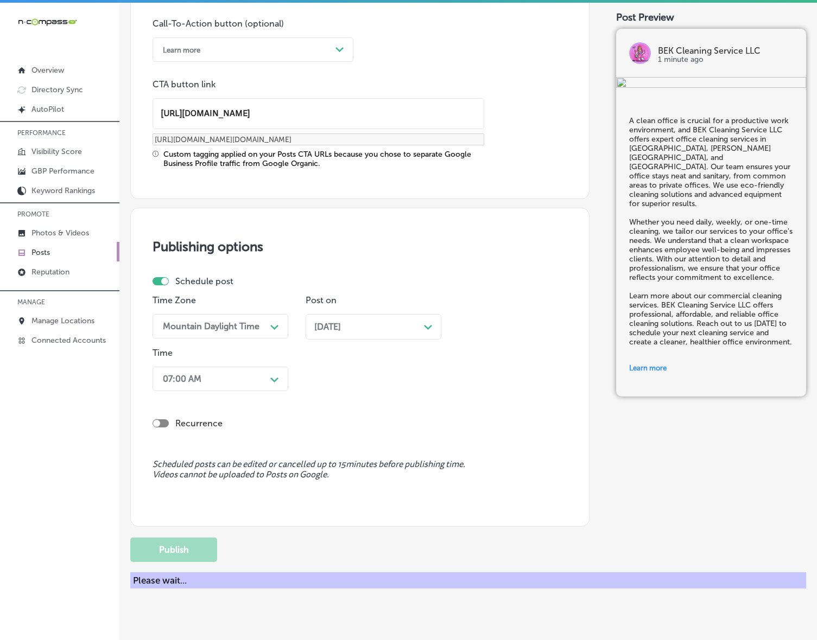
scroll to position [662, 0]
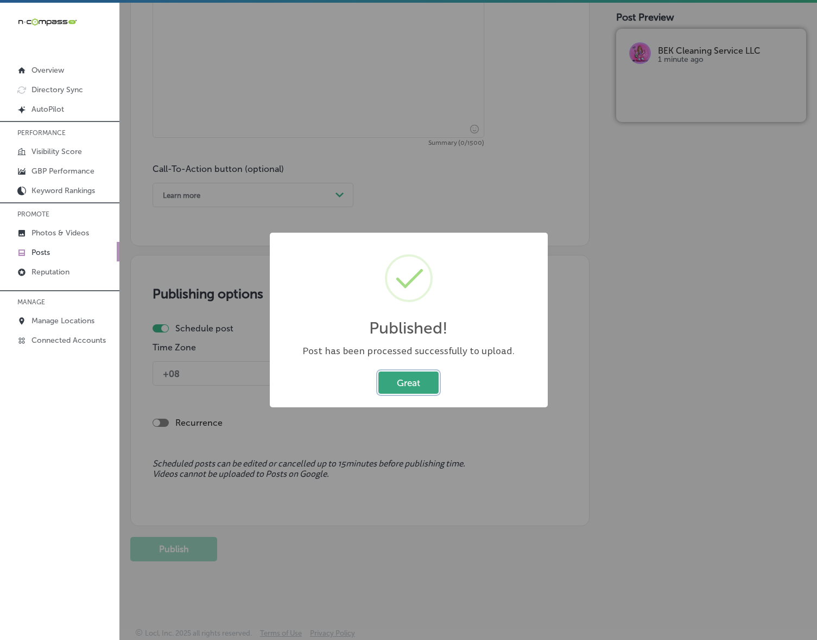
click at [400, 385] on button "Great" at bounding box center [408, 383] width 60 height 22
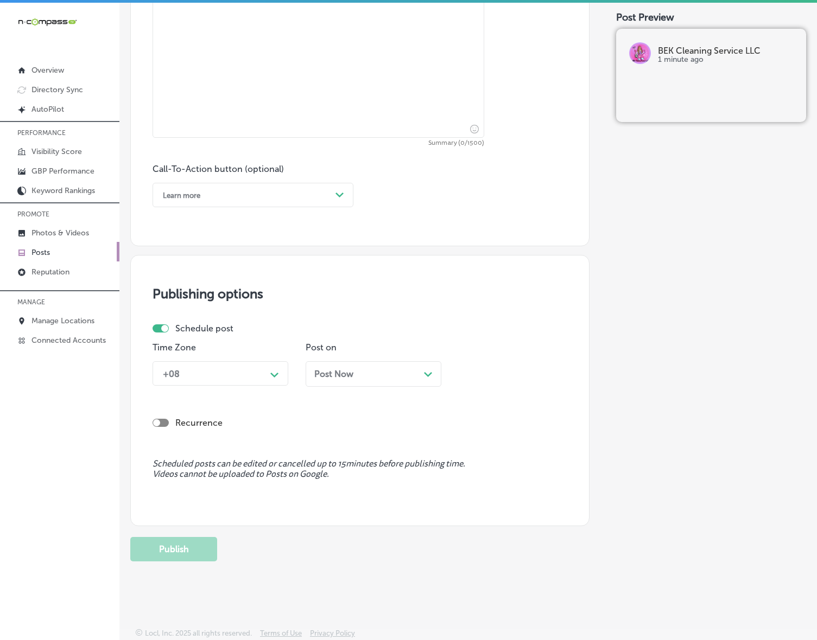
click at [50, 257] on link "Posts" at bounding box center [59, 252] width 119 height 20
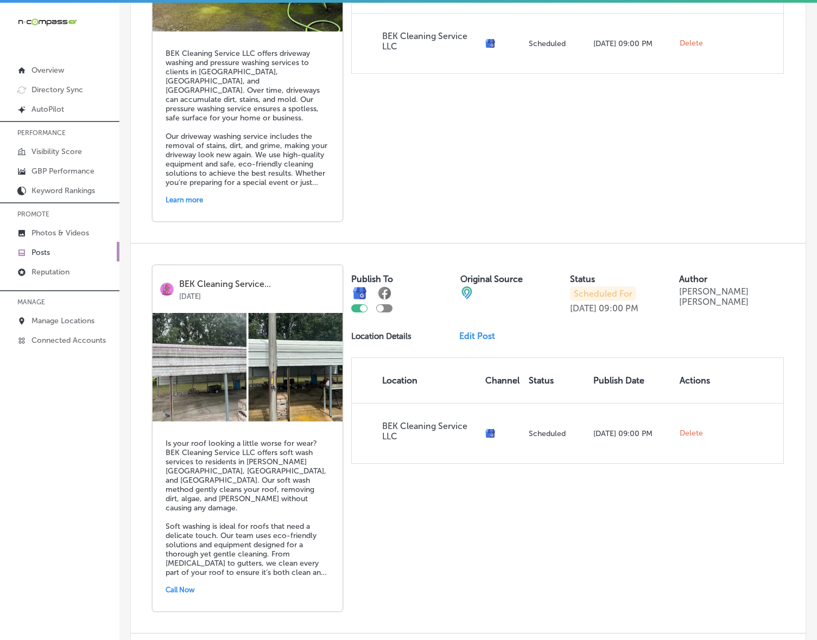
scroll to position [2234, 0]
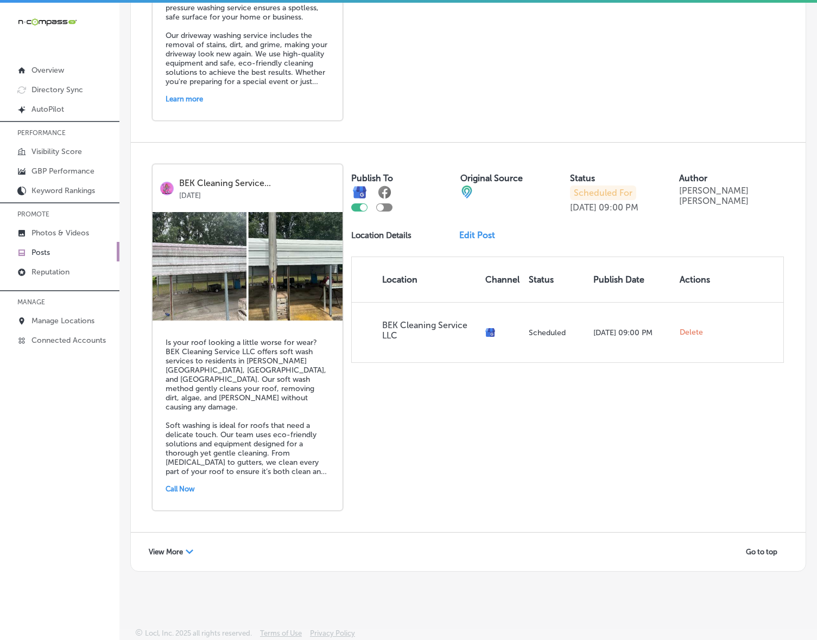
click at [160, 548] on span "View More" at bounding box center [166, 552] width 34 height 8
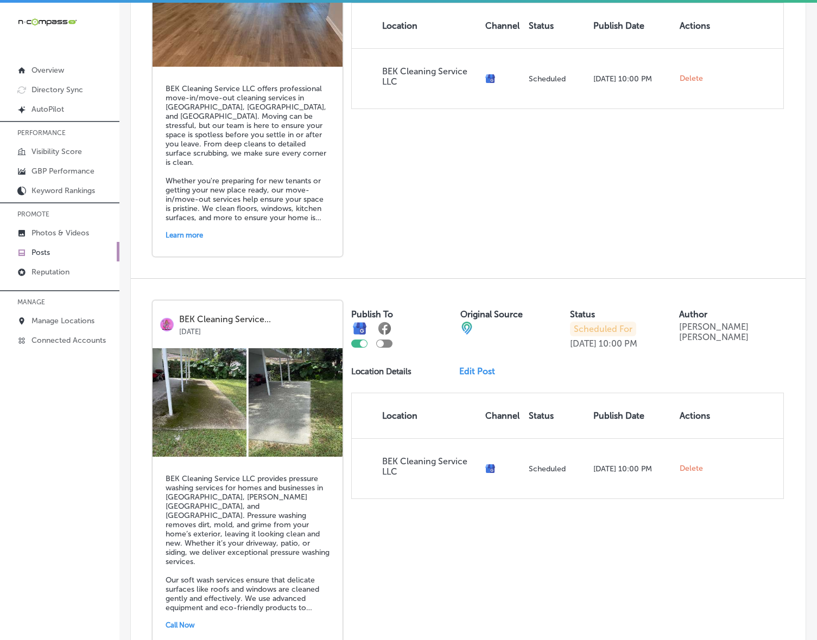
scroll to position [3598, 0]
